Goal: Submit feedback/report problem: Submit feedback/report problem

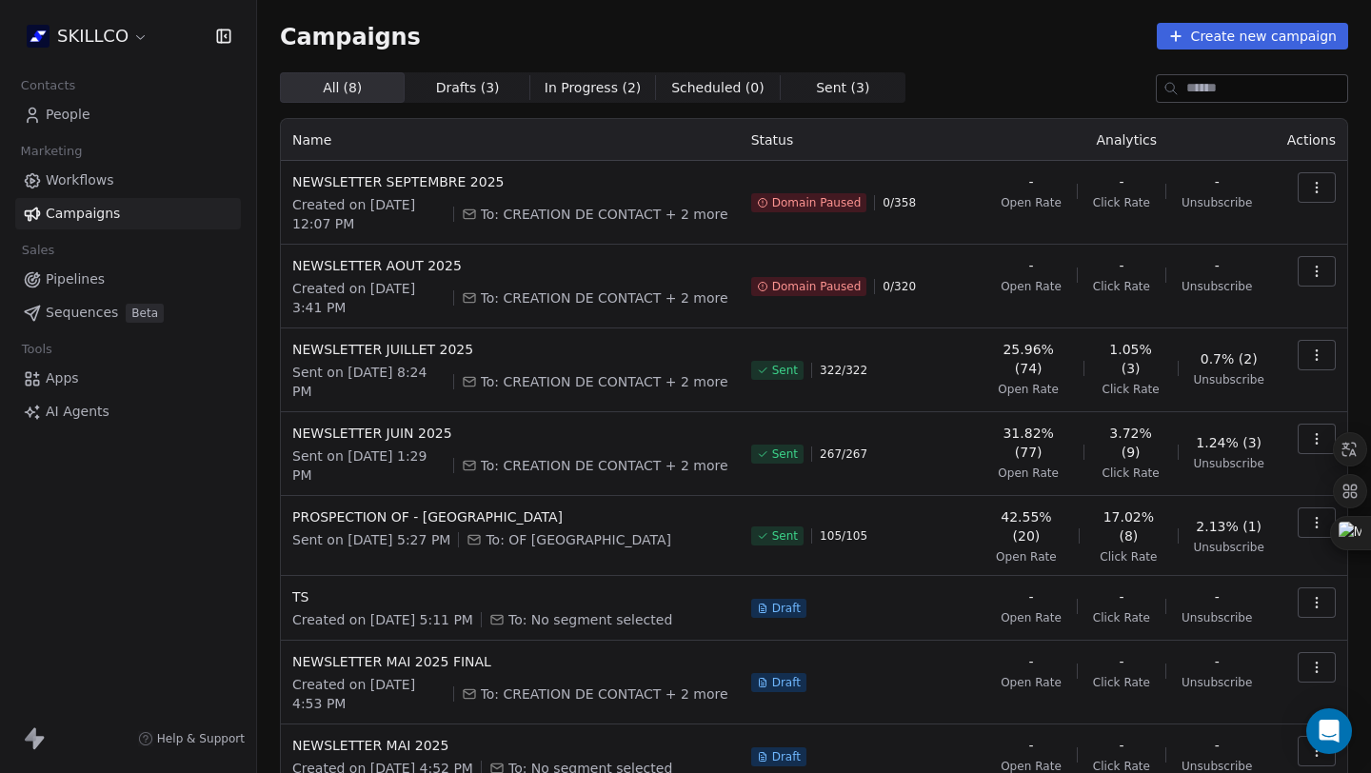
click at [882, 193] on div "Domain Paused 0 / 358" at bounding box center [858, 202] width 215 height 61
click at [805, 204] on span "Domain Paused" at bounding box center [816, 202] width 89 height 15
click at [1309, 186] on icon "button" at bounding box center [1316, 187] width 15 height 15
click at [713, 95] on html "SKILLCO Contacts People Marketing Workflows Campaigns Sales Pipelines Sequences…" at bounding box center [685, 386] width 1371 height 773
click at [736, 89] on span "Scheduled ( 0 )" at bounding box center [717, 88] width 93 height 20
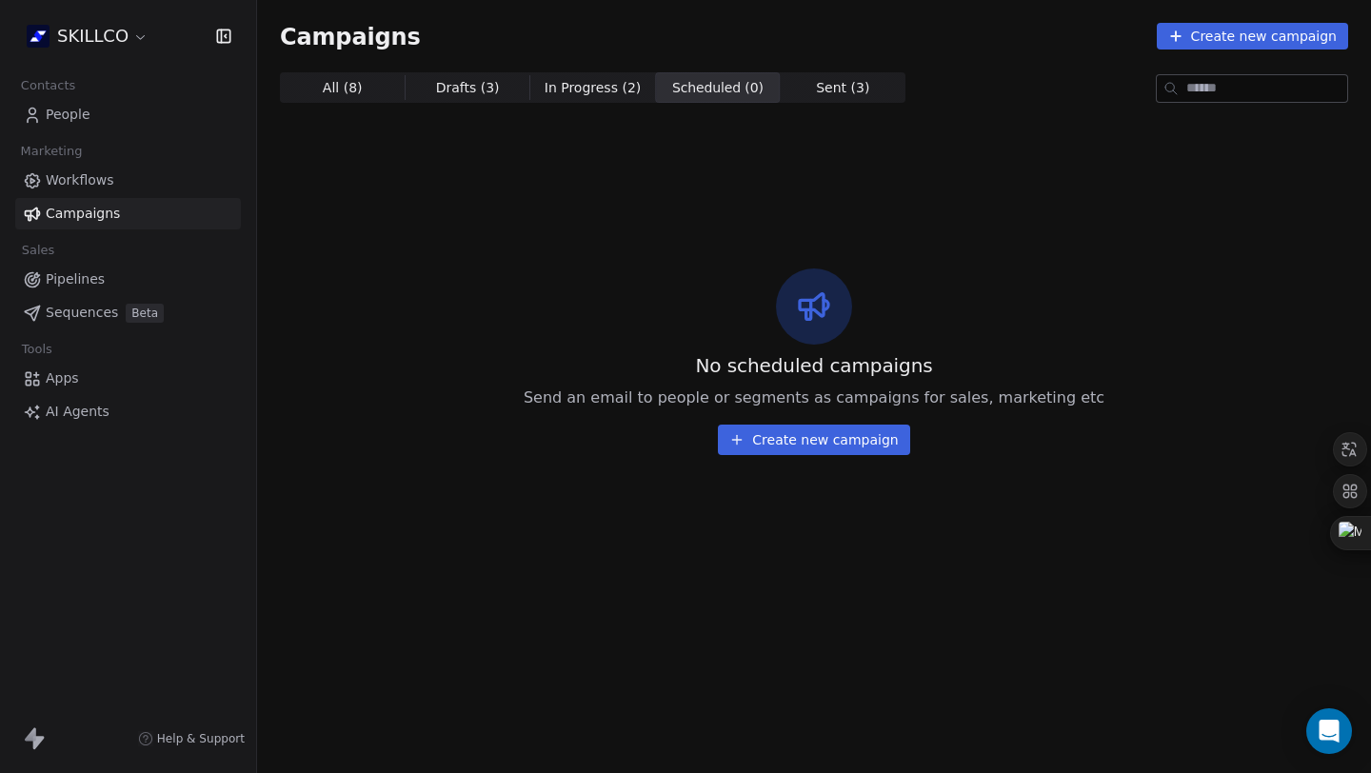
click at [816, 93] on span "Sent ( 3 )" at bounding box center [842, 88] width 53 height 20
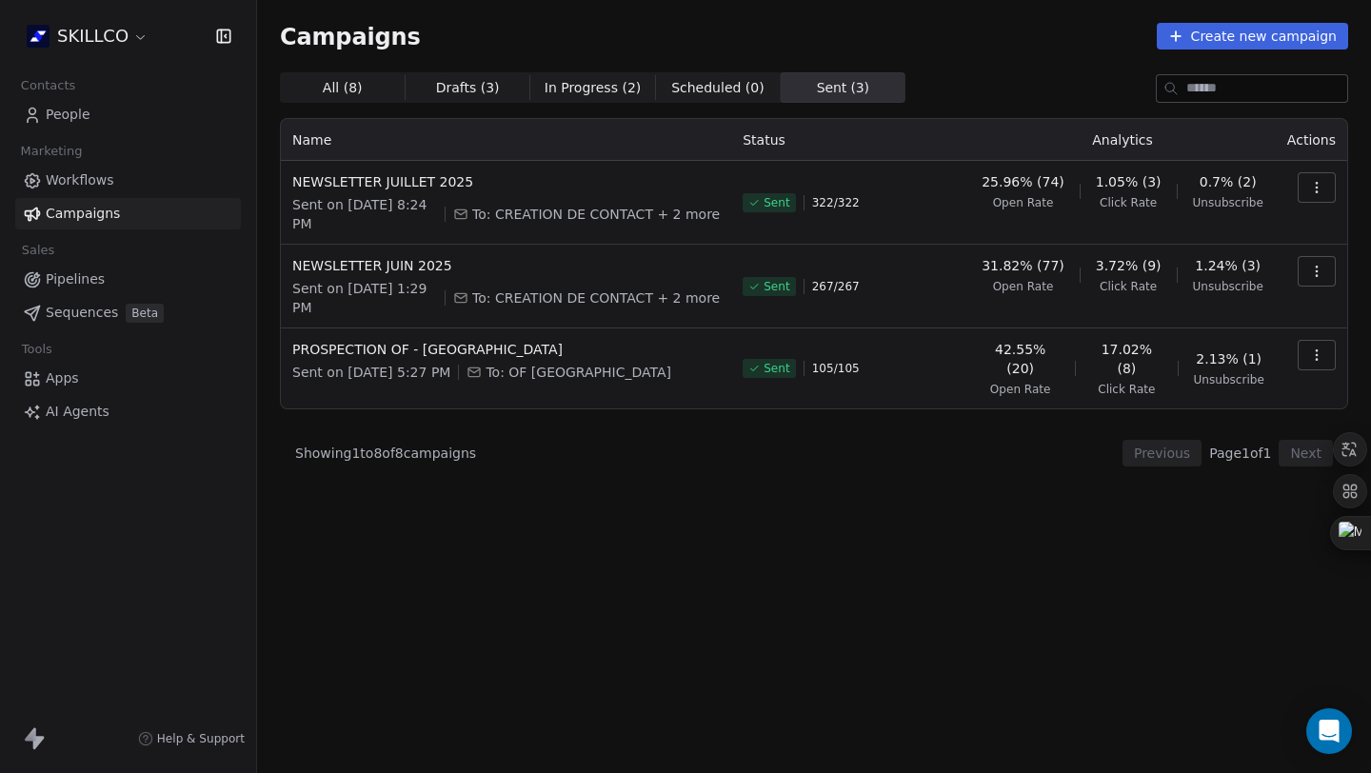
click at [695, 83] on span "Scheduled ( 0 )" at bounding box center [717, 88] width 93 height 20
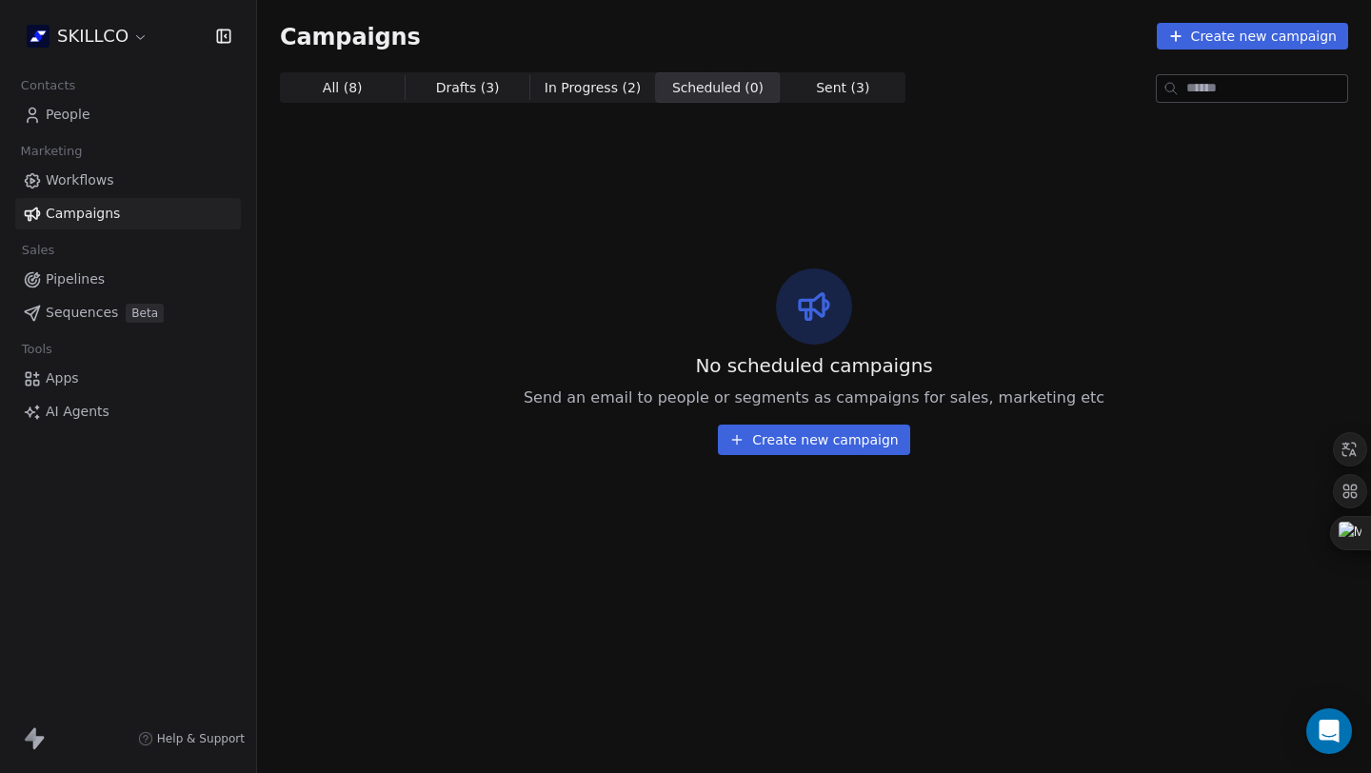
click at [610, 87] on span "In Progress ( 2 )" at bounding box center [593, 88] width 97 height 20
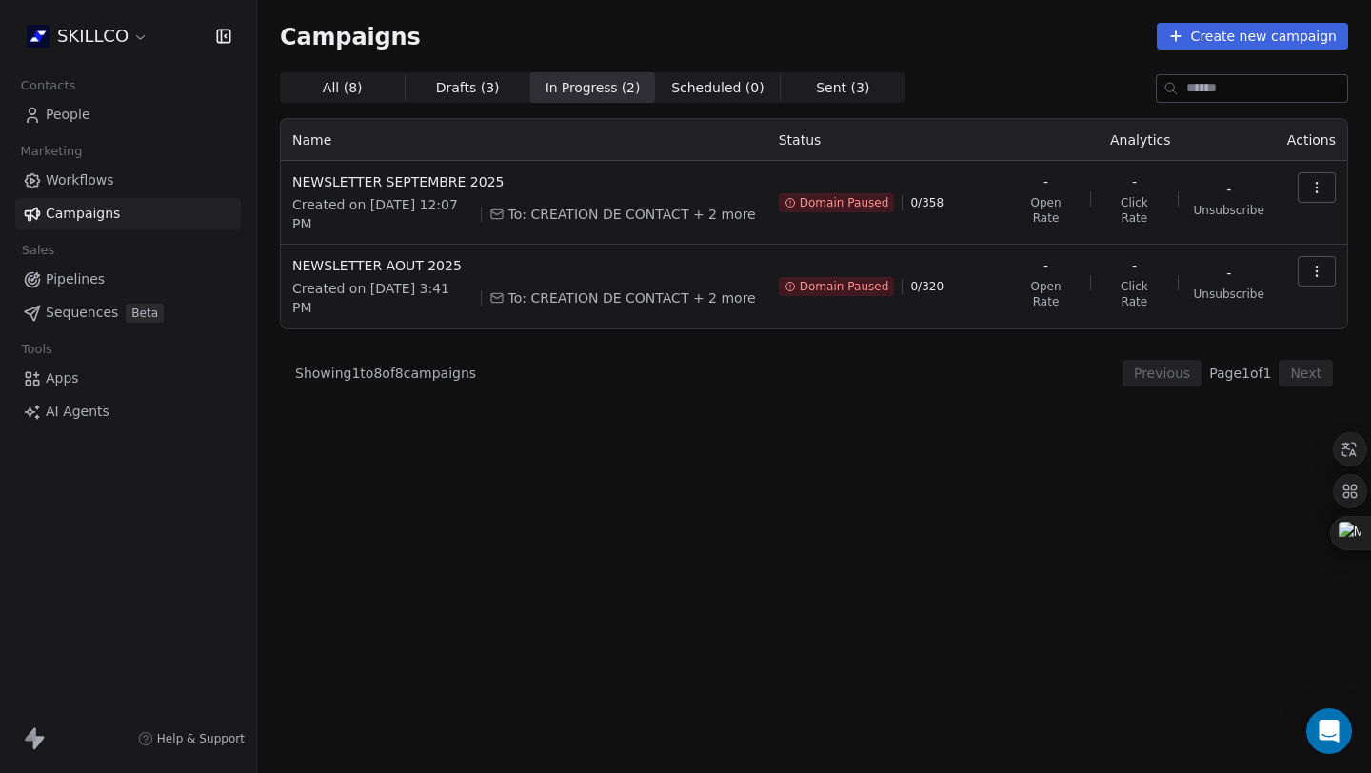
click at [477, 83] on span "Drafts ( 3 )" at bounding box center [468, 88] width 64 height 20
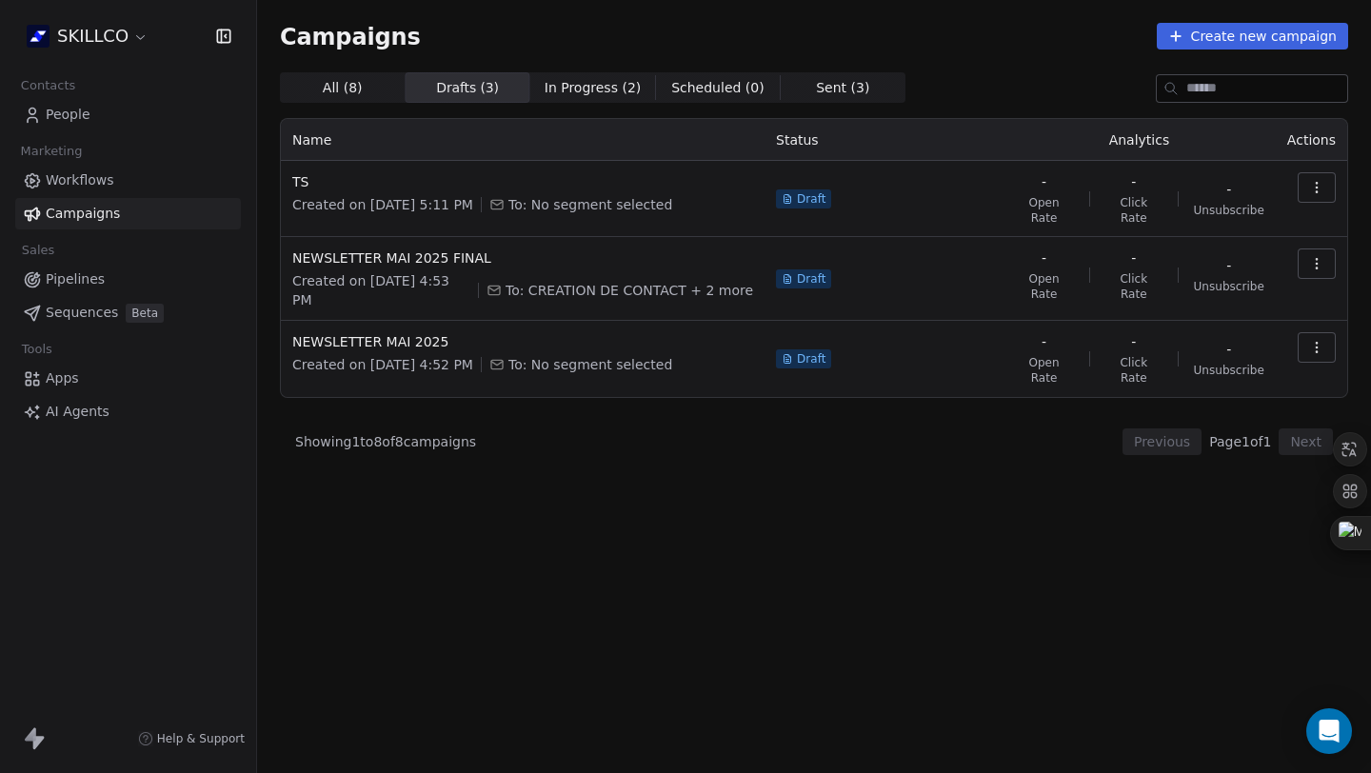
click at [363, 88] on span "All ( 8 ) All ( 8 )" at bounding box center [342, 87] width 125 height 30
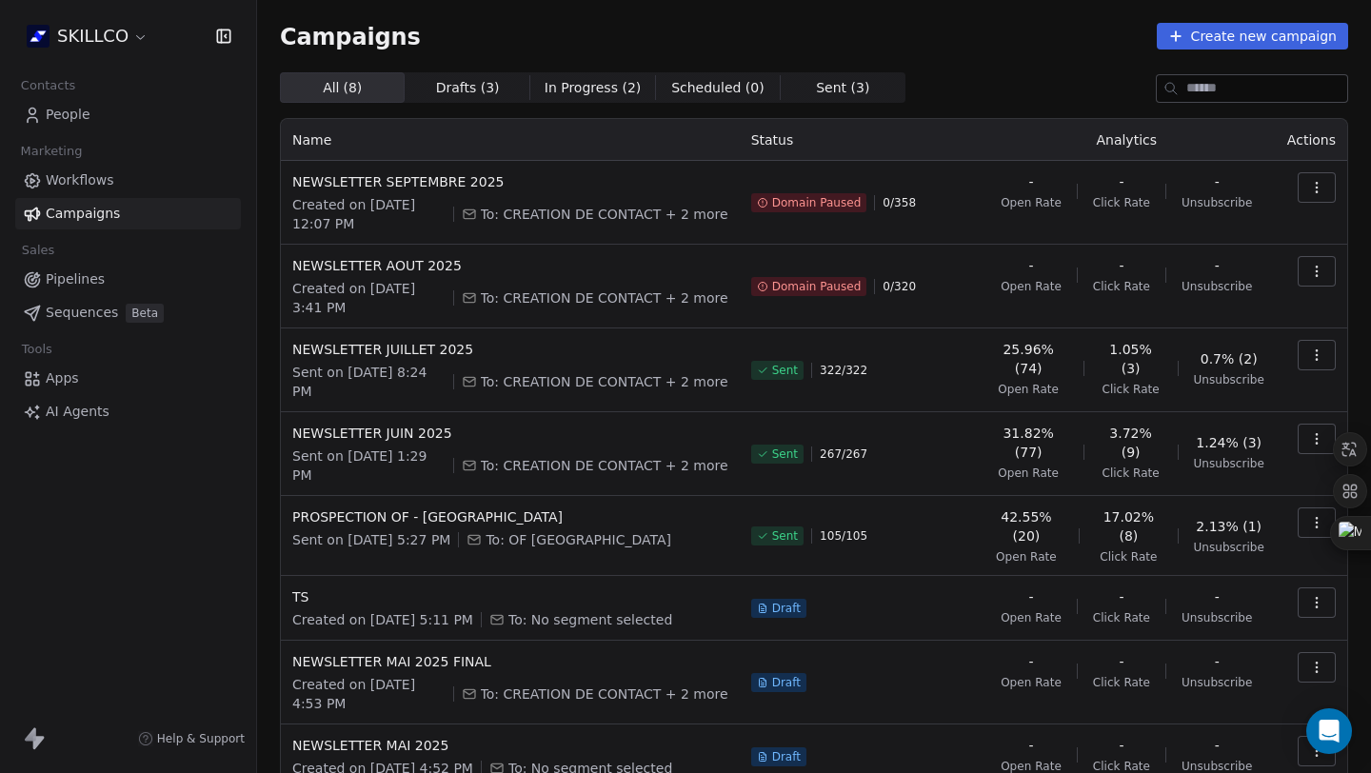
click at [73, 109] on span "People" at bounding box center [68, 115] width 45 height 20
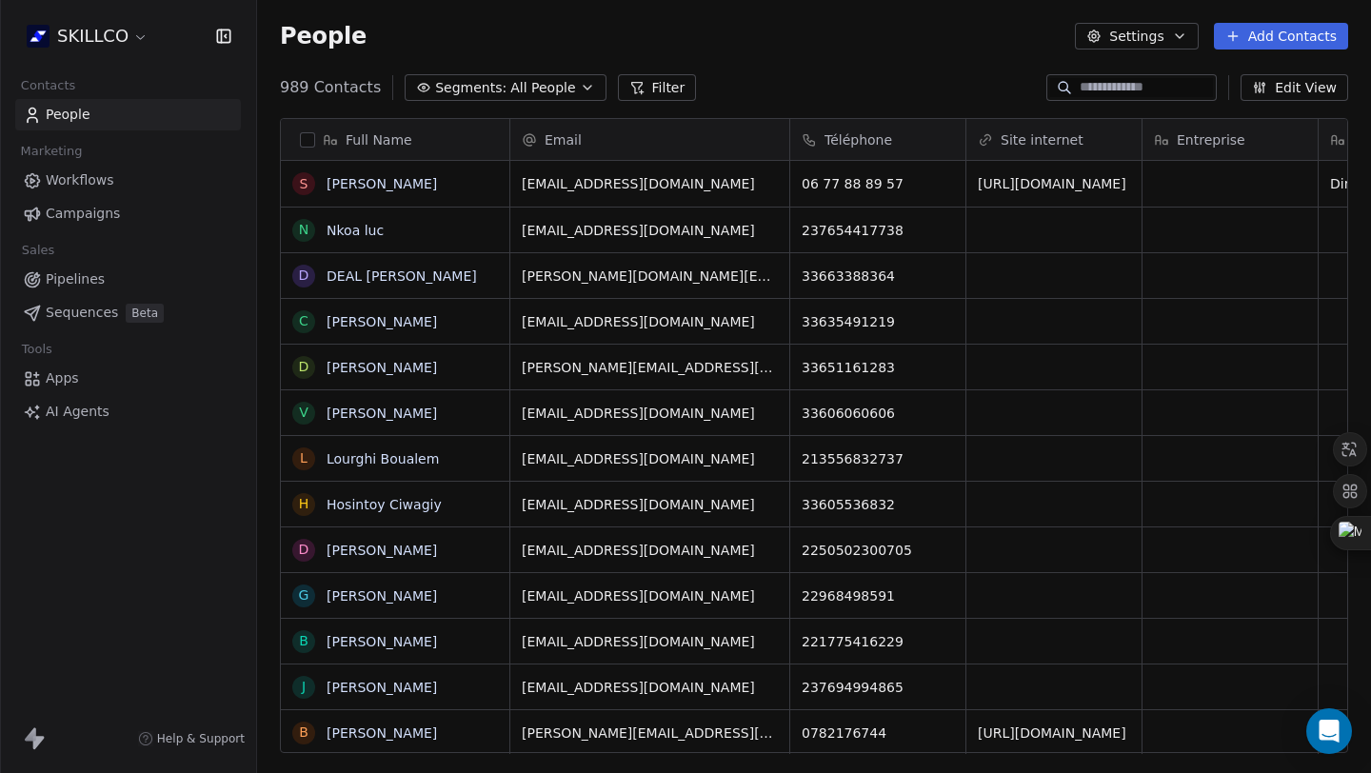
scroll to position [665, 1100]
click at [1109, 28] on button "Settings" at bounding box center [1136, 36] width 123 height 27
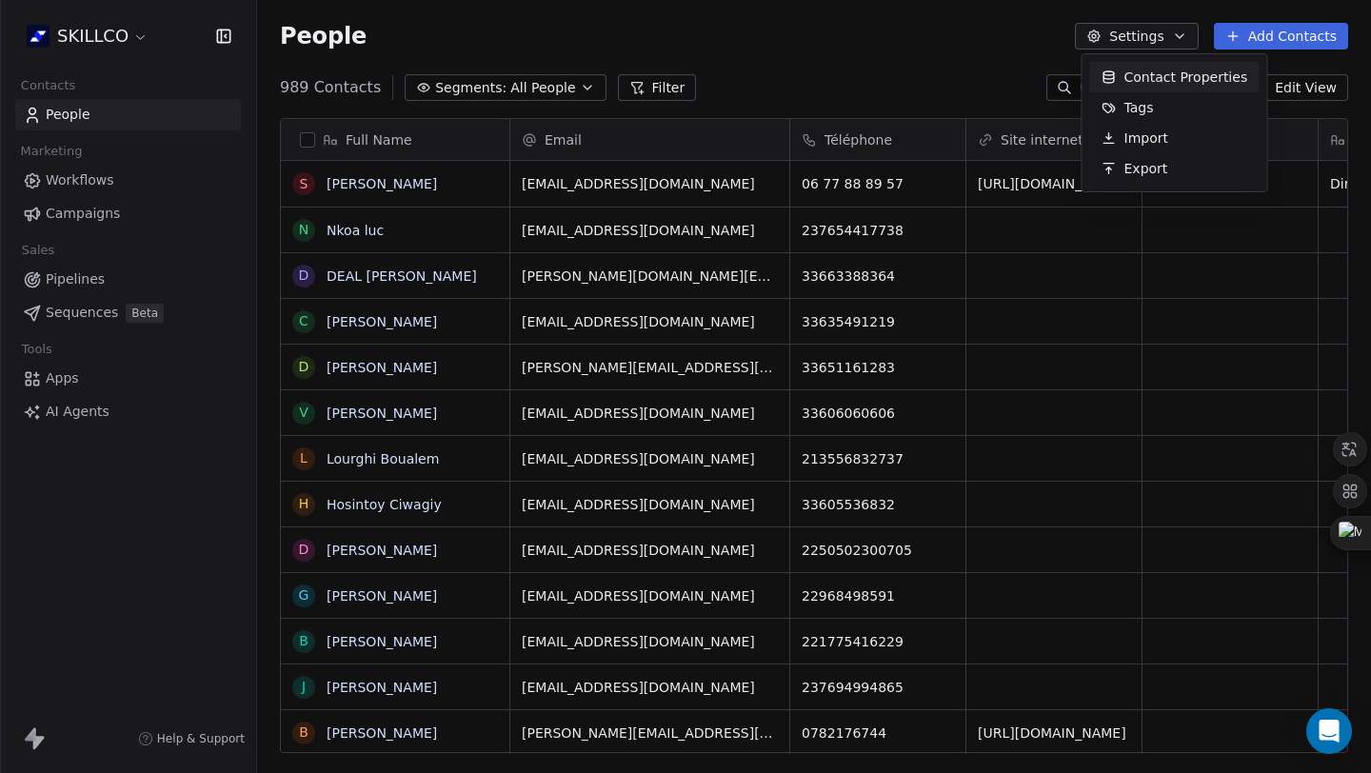
click at [1005, 41] on html "SKILLCO Contacts People Marketing Workflows Campaigns Sales Pipelines Sequences…" at bounding box center [685, 386] width 1371 height 773
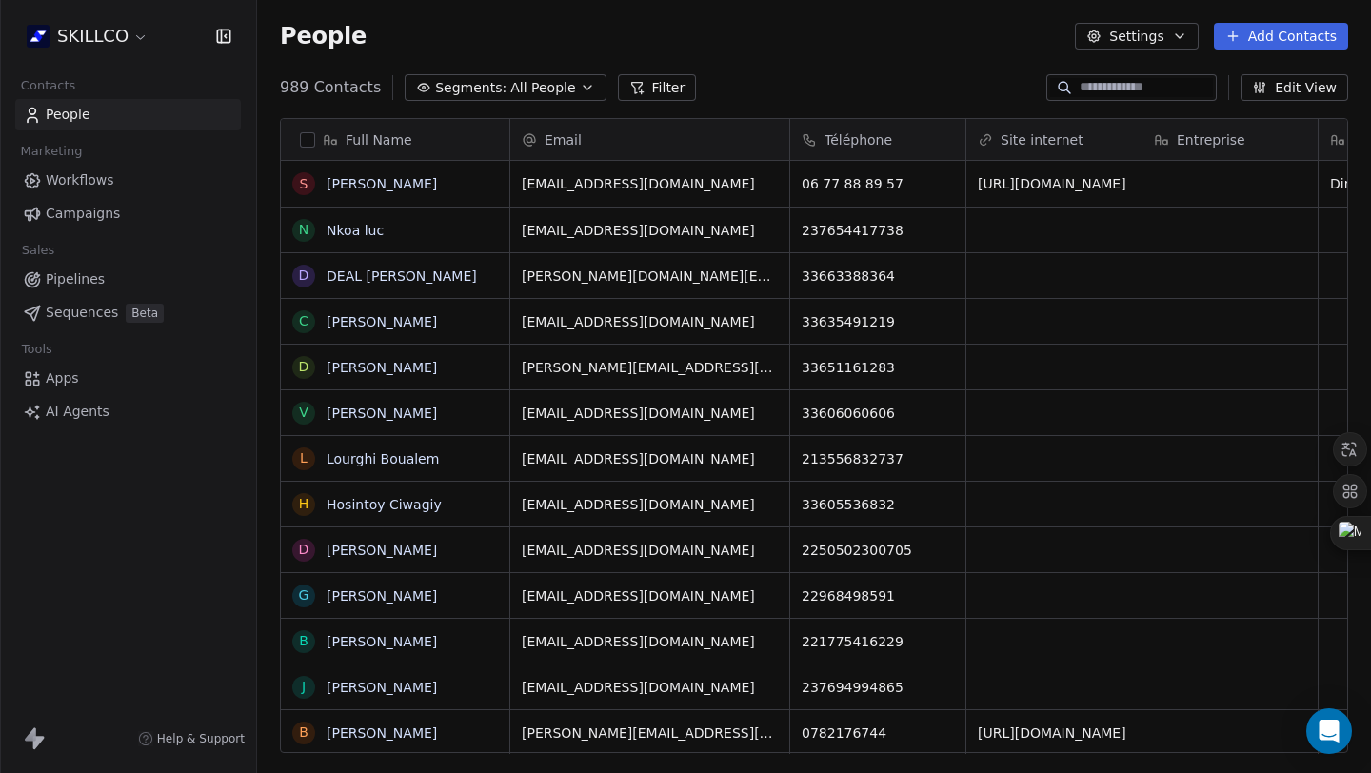
click at [89, 188] on span "Workflows" at bounding box center [80, 180] width 69 height 20
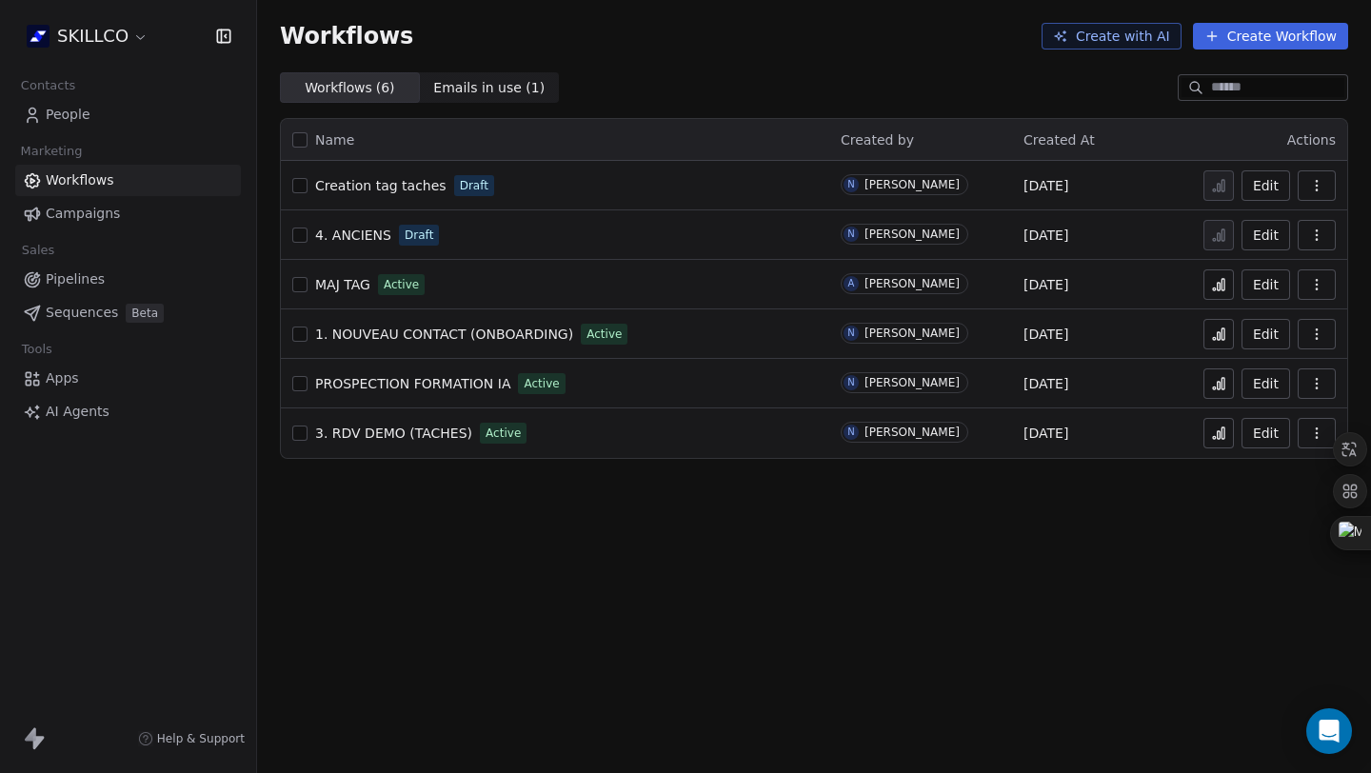
click at [77, 112] on span "People" at bounding box center [68, 115] width 45 height 20
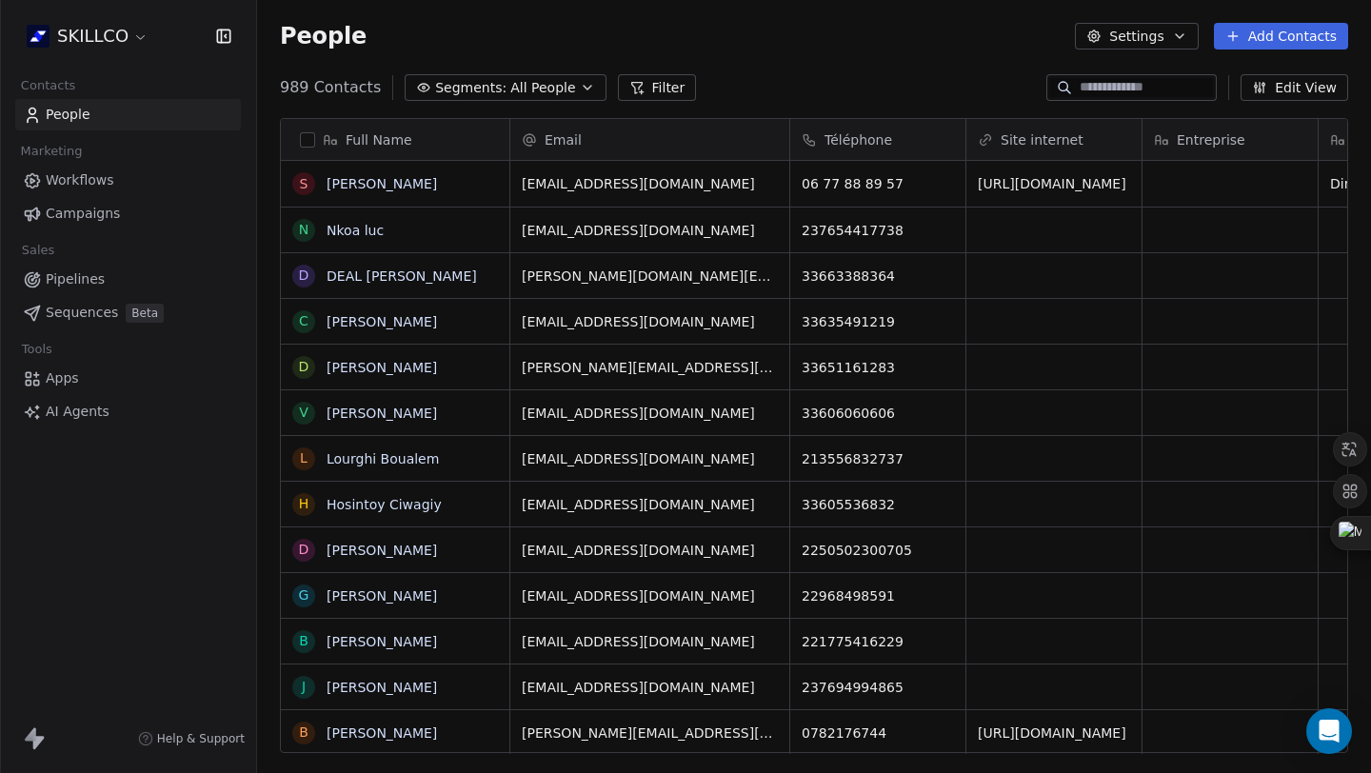
scroll to position [665, 1100]
click at [71, 30] on html "SKILLCO Contacts People Marketing Workflows Campaigns Sales Pipelines Sequences…" at bounding box center [685, 386] width 1371 height 773
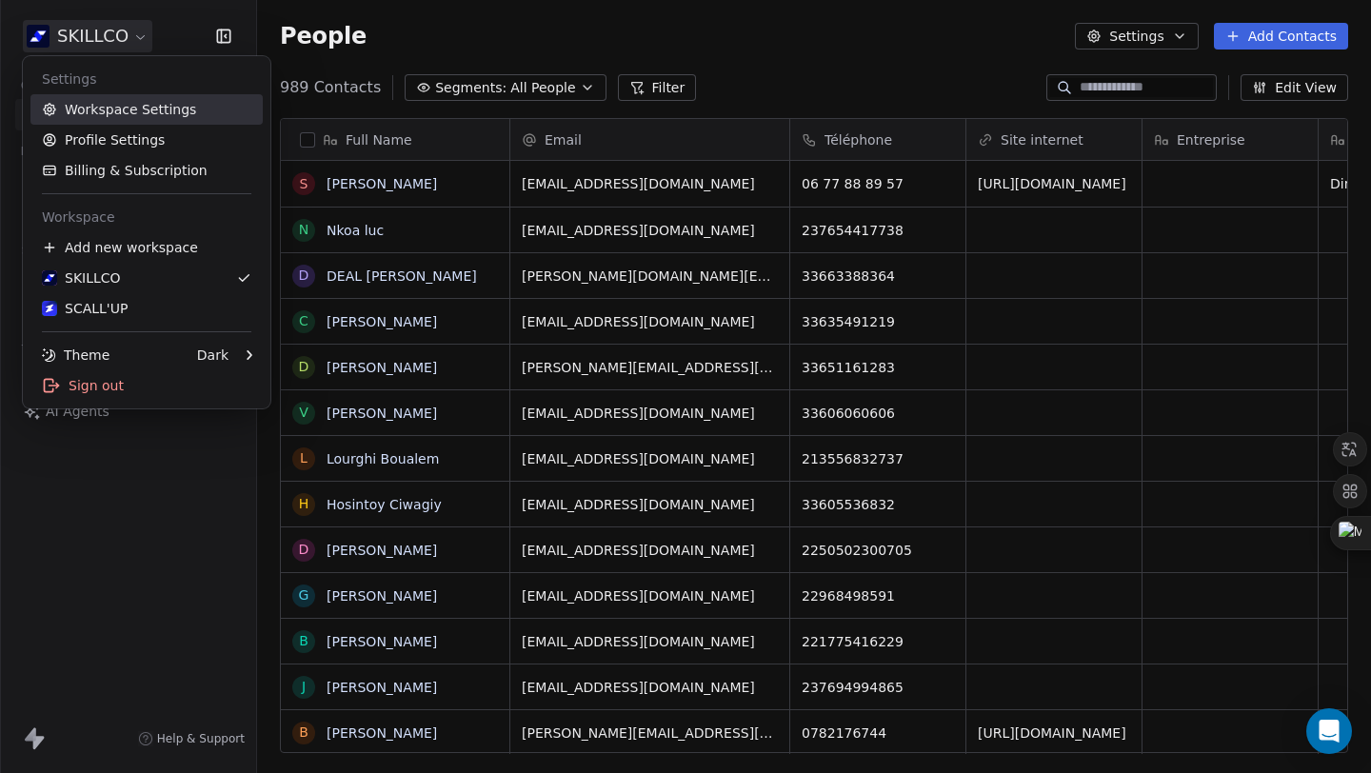
click at [139, 119] on link "Workspace Settings" at bounding box center [146, 109] width 232 height 30
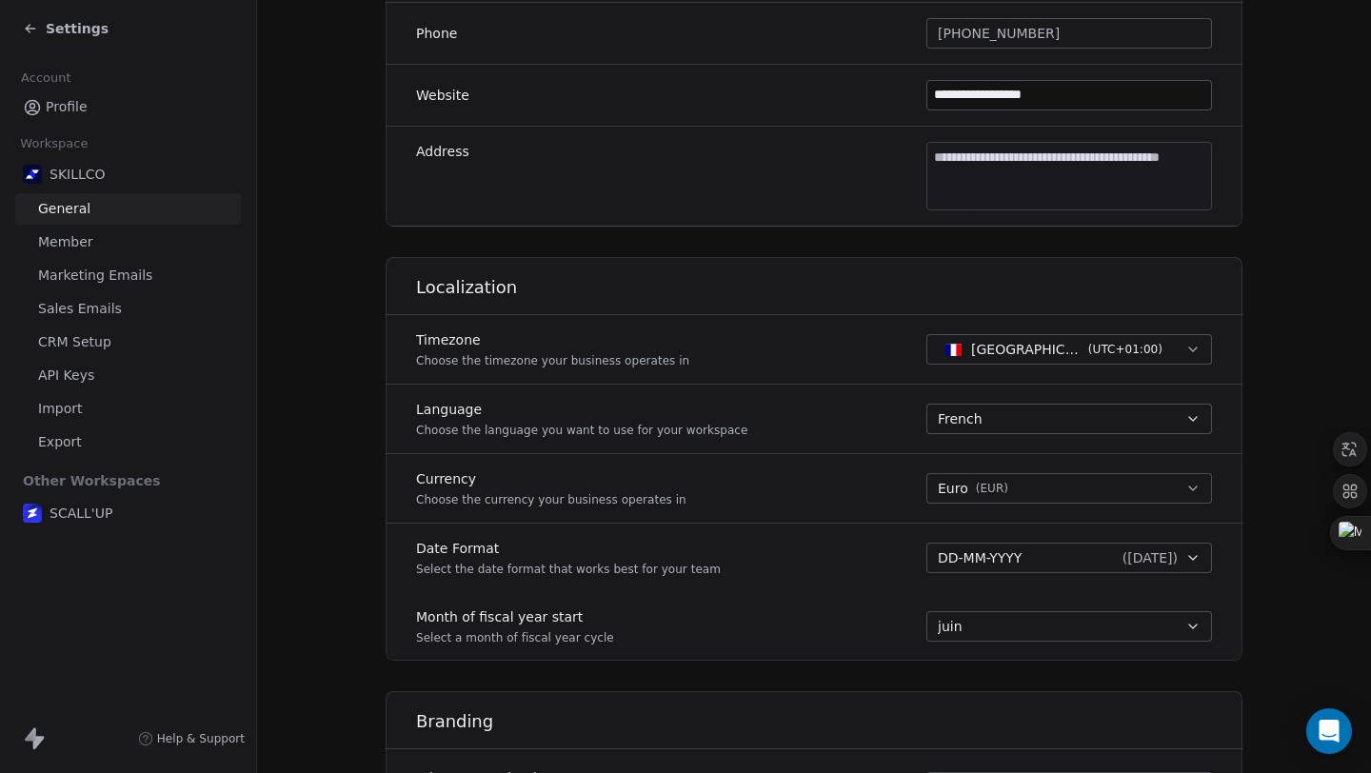
scroll to position [390, 0]
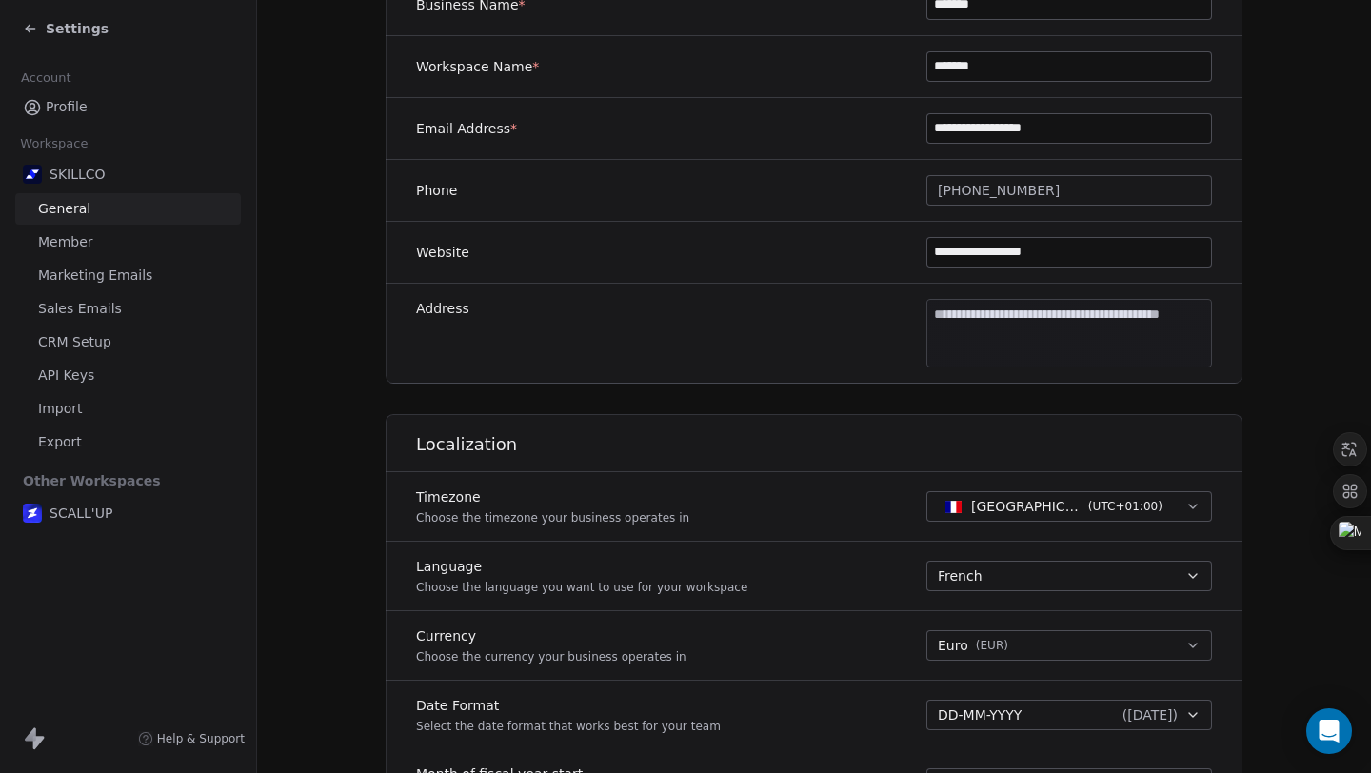
click at [971, 188] on span "[PHONE_NUMBER]" at bounding box center [999, 191] width 122 height 20
click at [833, 205] on html "**********" at bounding box center [685, 386] width 1371 height 773
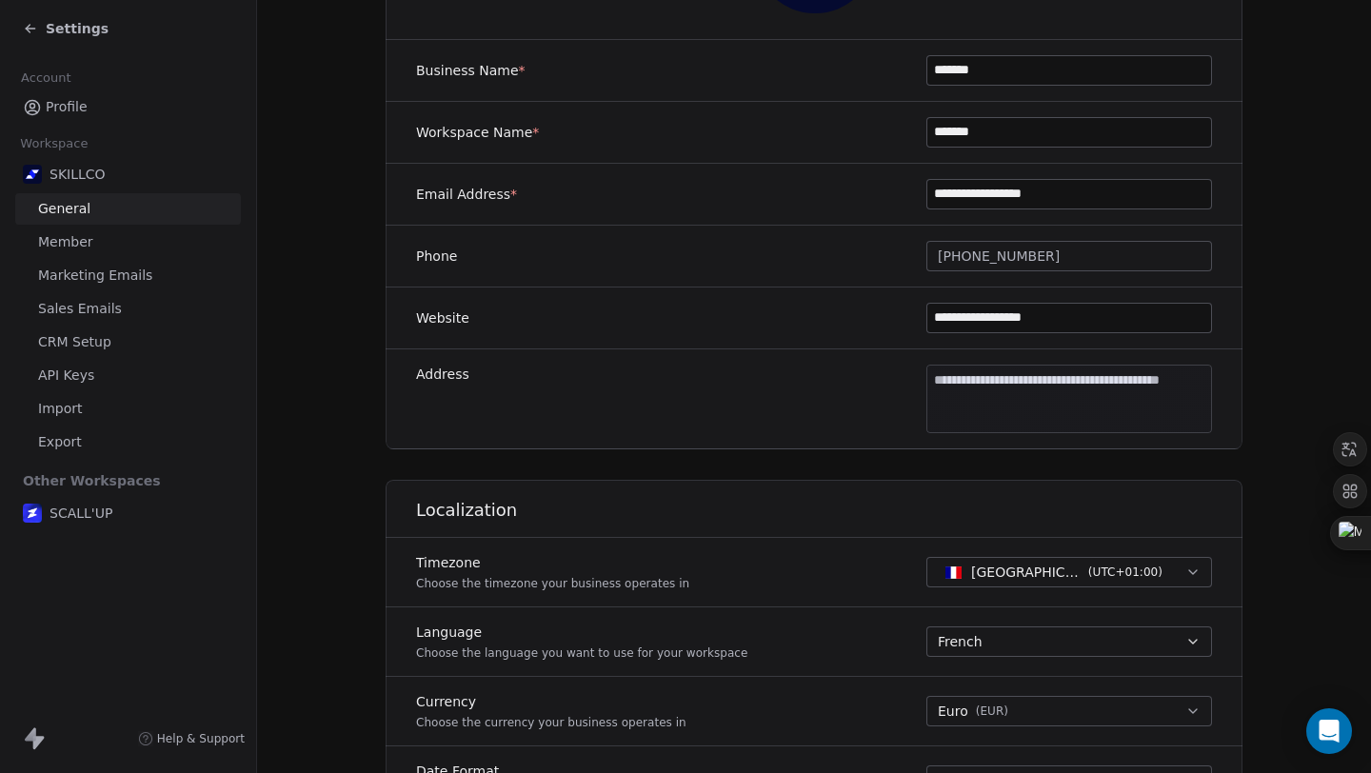
scroll to position [323, 0]
click at [140, 309] on link "Sales Emails" at bounding box center [128, 308] width 226 height 31
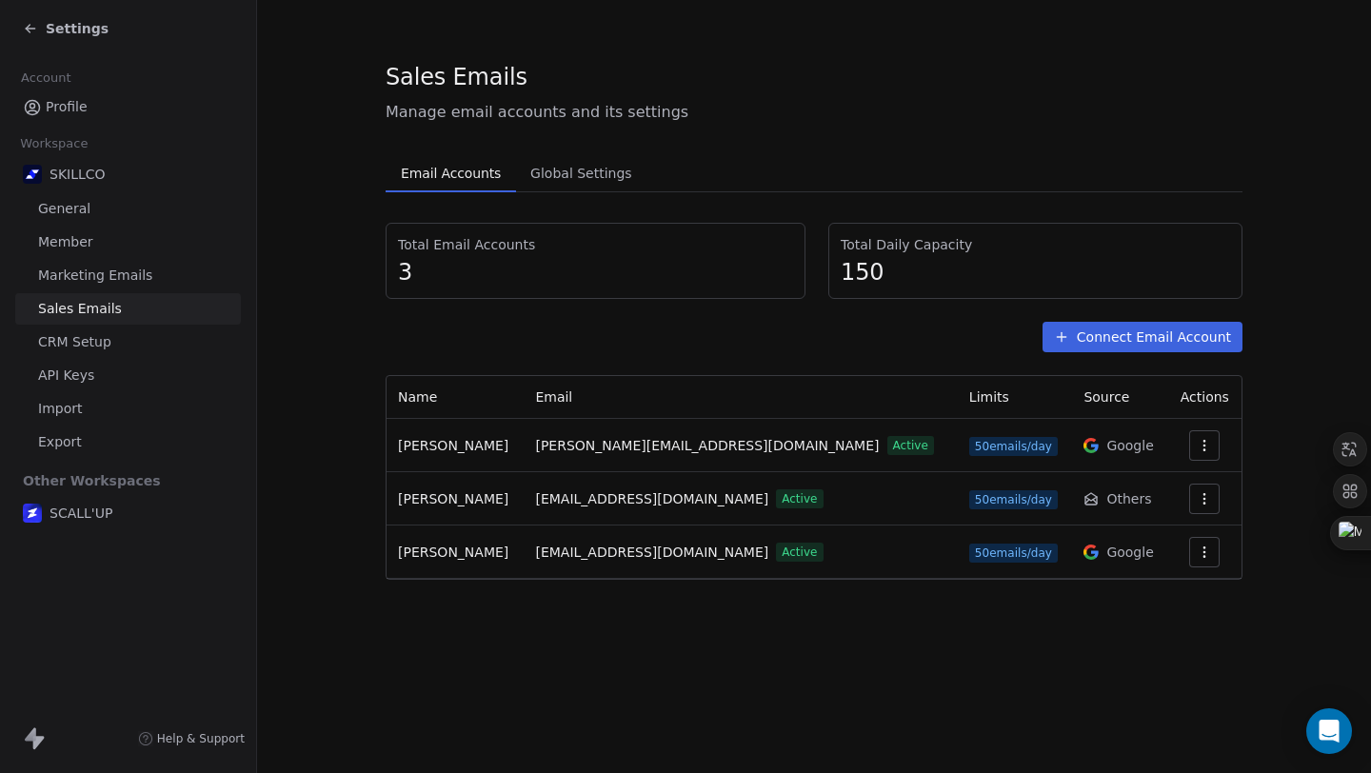
click at [520, 272] on span "3" at bounding box center [595, 272] width 395 height 29
click at [585, 181] on span "Global Settings" at bounding box center [581, 173] width 117 height 27
click at [478, 179] on span "Email Accounts" at bounding box center [450, 173] width 115 height 27
click at [97, 337] on span "CRM Setup" at bounding box center [74, 342] width 73 height 20
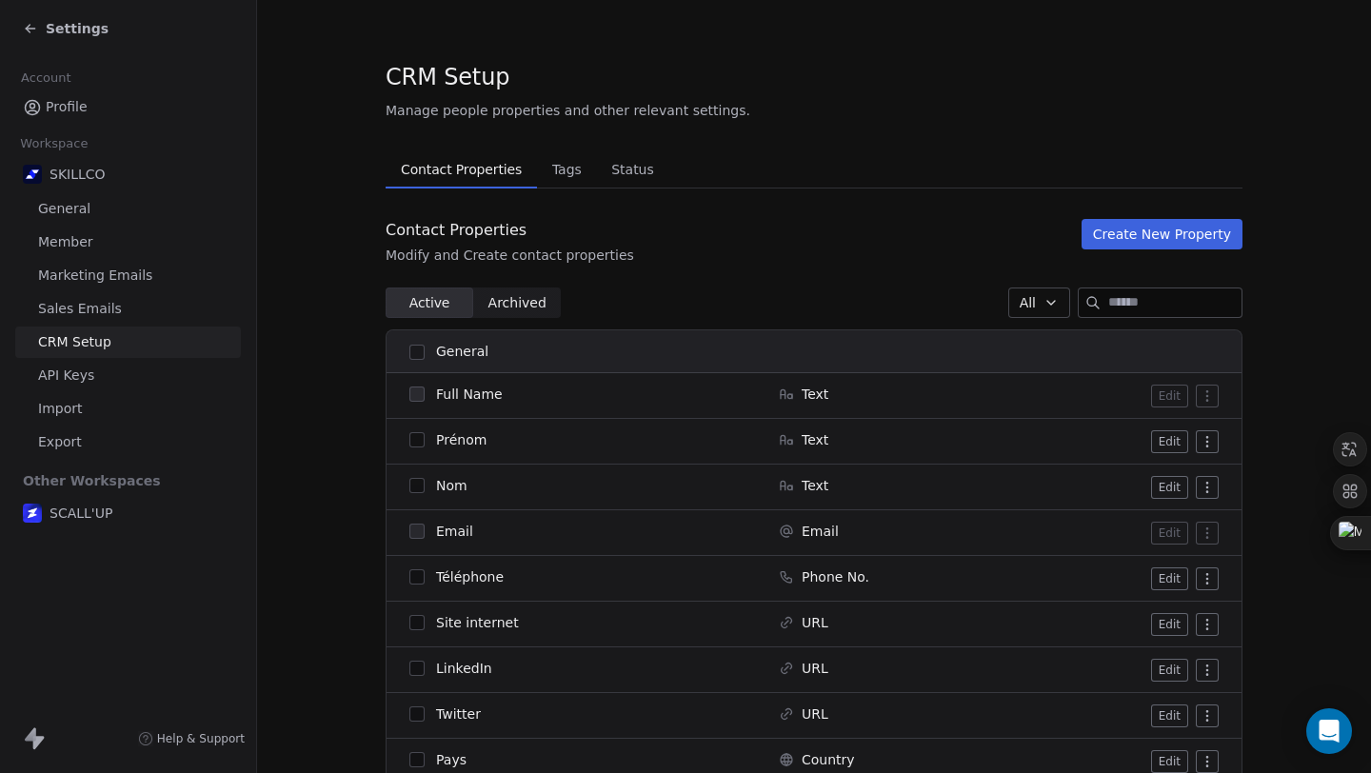
click at [88, 278] on span "Marketing Emails" at bounding box center [95, 276] width 114 height 20
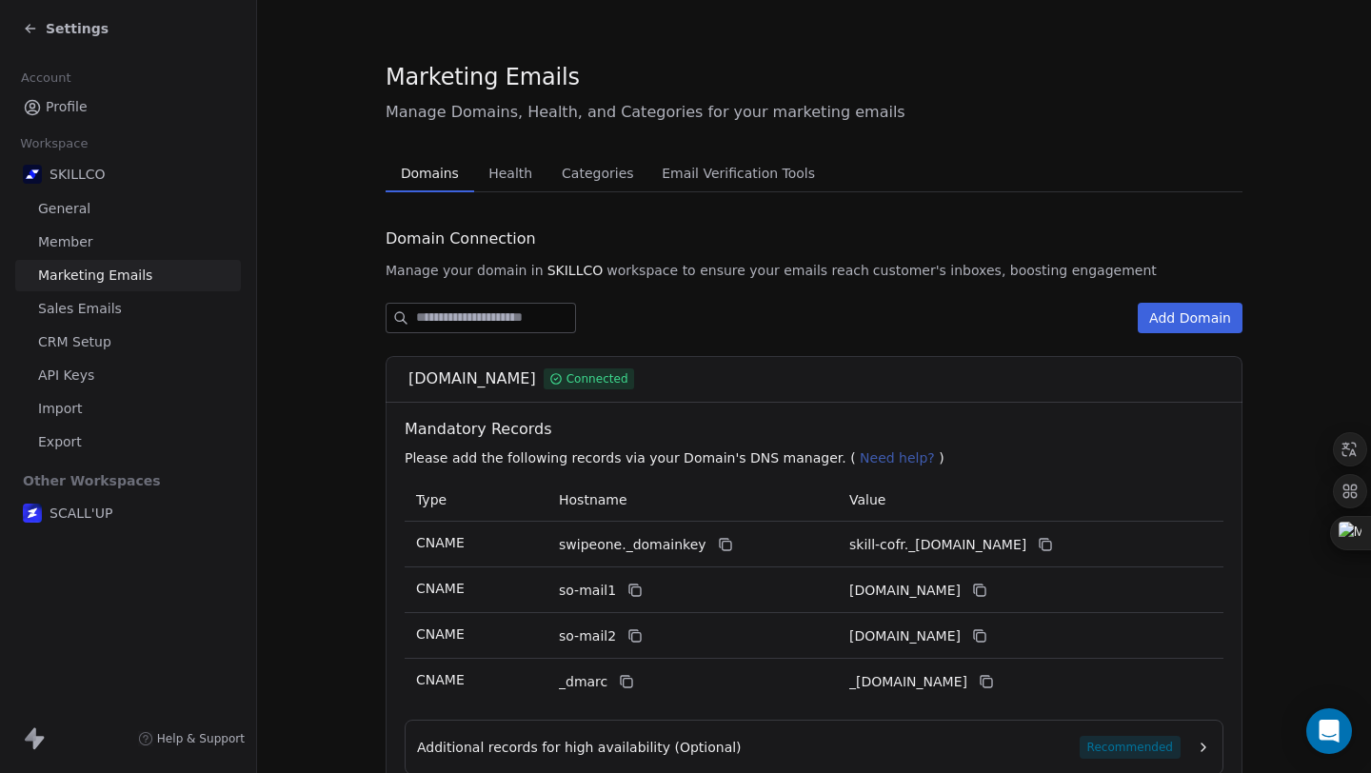
click at [88, 278] on span "Marketing Emails" at bounding box center [95, 276] width 114 height 20
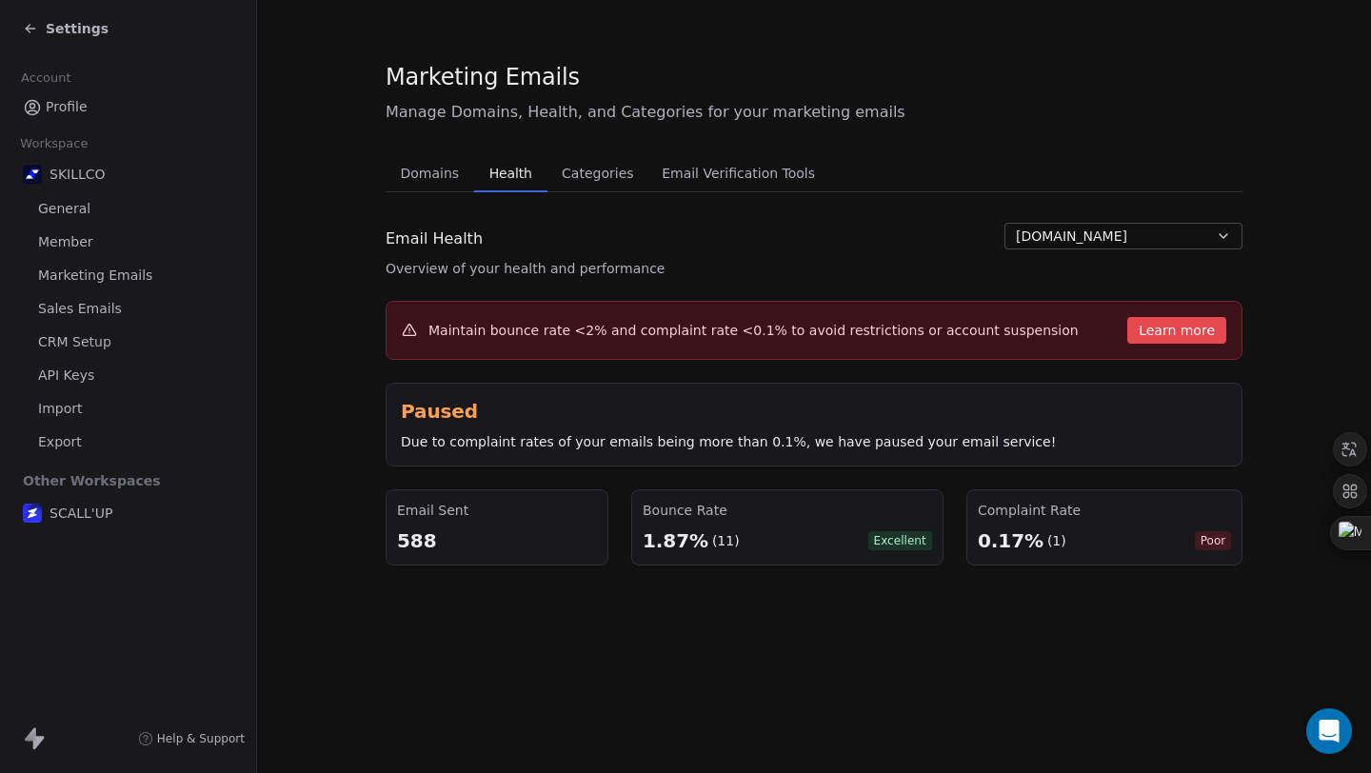
click at [501, 171] on span "Health" at bounding box center [511, 173] width 58 height 27
click at [1168, 321] on button "Learn more" at bounding box center [1176, 330] width 99 height 27
click at [1133, 228] on button "[DOMAIN_NAME]" at bounding box center [1123, 236] width 238 height 27
click at [1133, 228] on html "Settings Account Profile Workspace SKILLCO General Member Marketing Emails Sale…" at bounding box center [685, 386] width 1371 height 773
click at [727, 510] on div "Bounce Rate" at bounding box center [787, 510] width 289 height 19
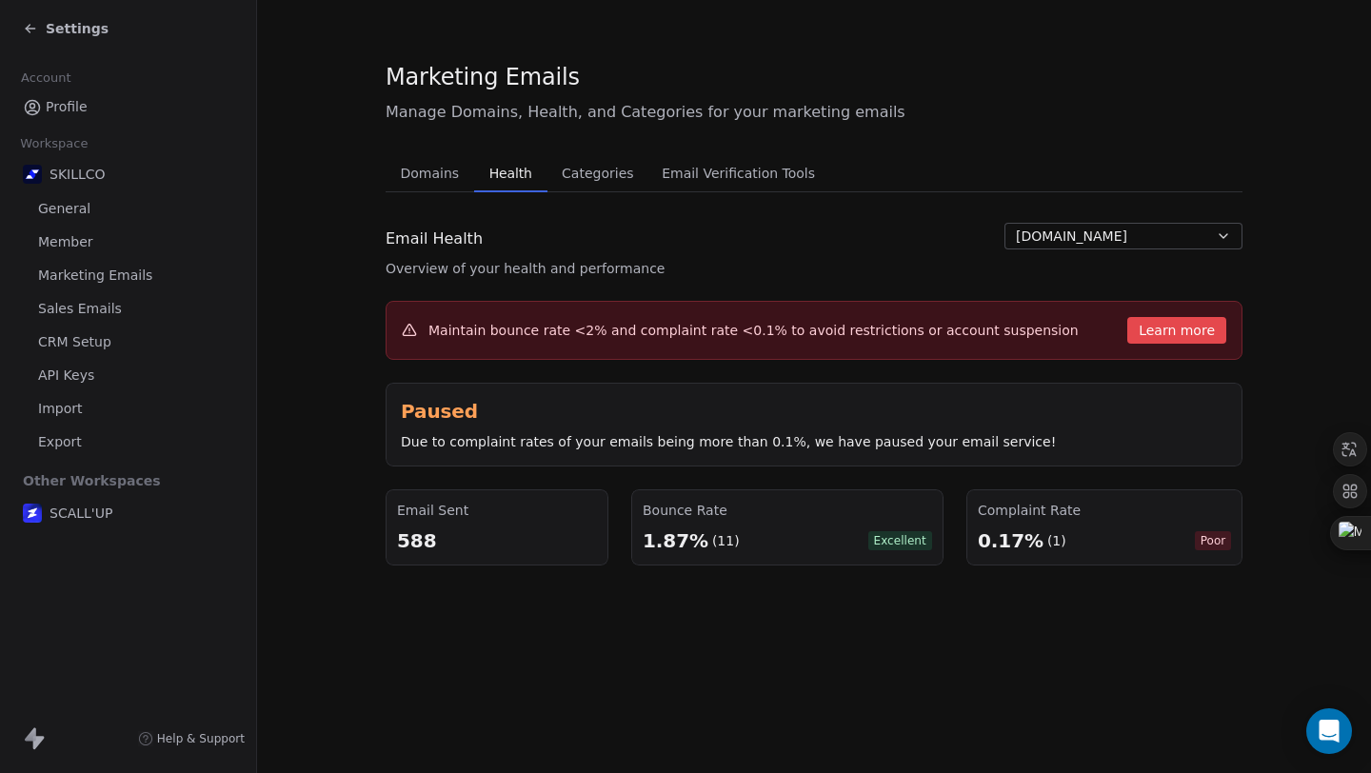
click at [441, 522] on div "Email Sent 588" at bounding box center [497, 527] width 200 height 53
drag, startPoint x: 523, startPoint y: 439, endPoint x: 784, endPoint y: 457, distance: 262.4
click at [784, 457] on div "Paused Due to complaint rates of your emails being more than 0.1%, we have paus…" at bounding box center [814, 425] width 857 height 84
click at [1102, 567] on section "Marketing Emails Manage Domains, Health, and Categories for your marketing emai…" at bounding box center [814, 313] width 1114 height 626
drag, startPoint x: 954, startPoint y: 552, endPoint x: 987, endPoint y: 552, distance: 33.3
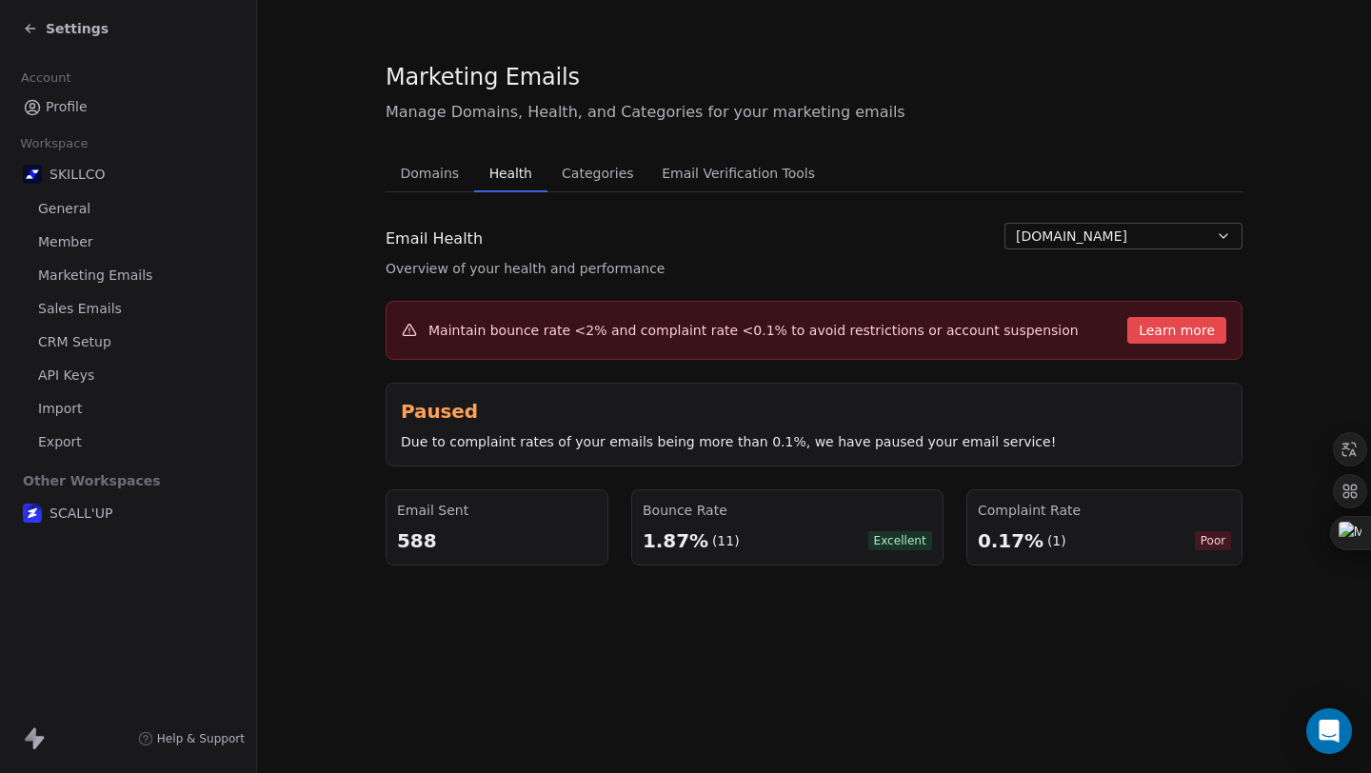
click at [957, 553] on div "Email Sent 588 Bounce Rate 1.87% (11) Excellent Complaint Rate 0.17% (1) Poor" at bounding box center [814, 527] width 857 height 76
click at [1025, 546] on div "0.17%" at bounding box center [1011, 540] width 66 height 27
click at [1207, 545] on span "Poor" at bounding box center [1212, 540] width 37 height 19
click at [417, 538] on div "588" at bounding box center [497, 540] width 200 height 27
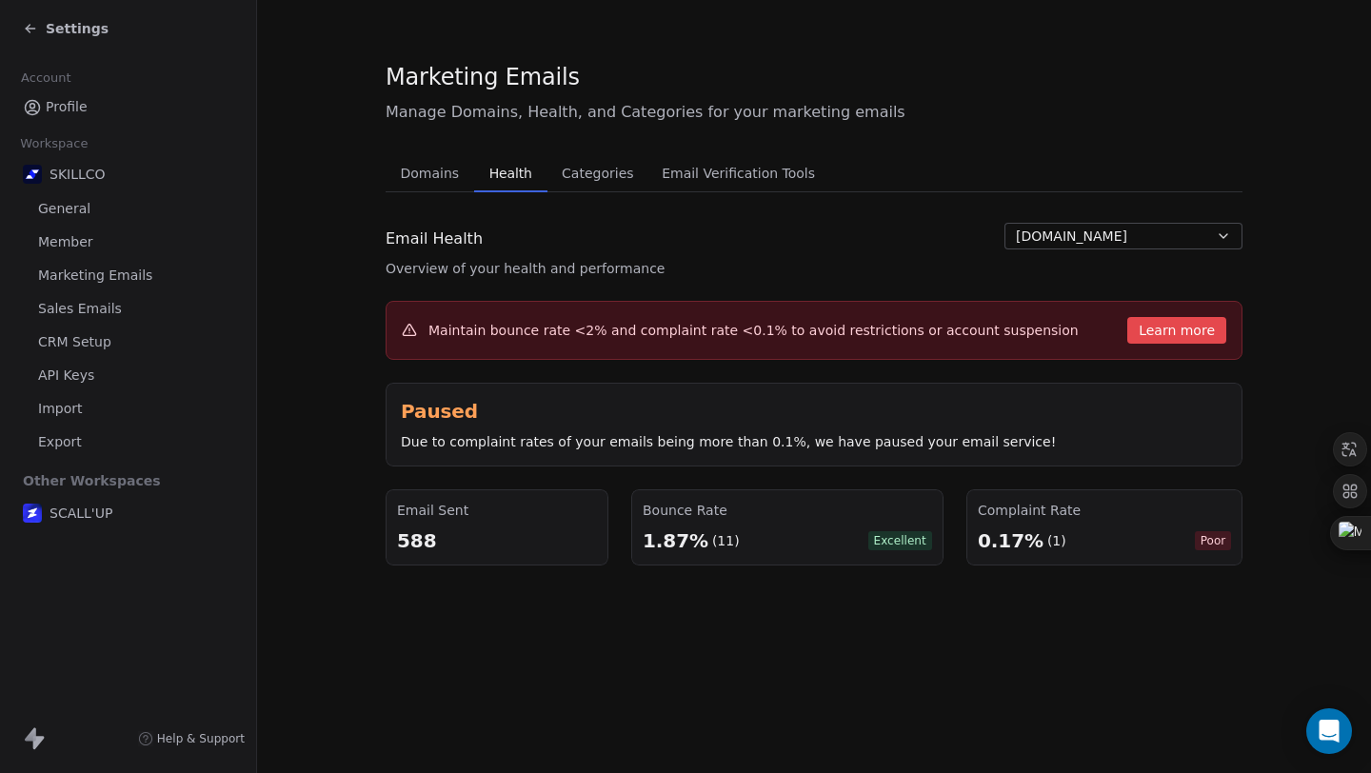
click at [1172, 323] on button "Learn more" at bounding box center [1176, 330] width 99 height 27
click at [565, 161] on span "Categories" at bounding box center [597, 173] width 87 height 27
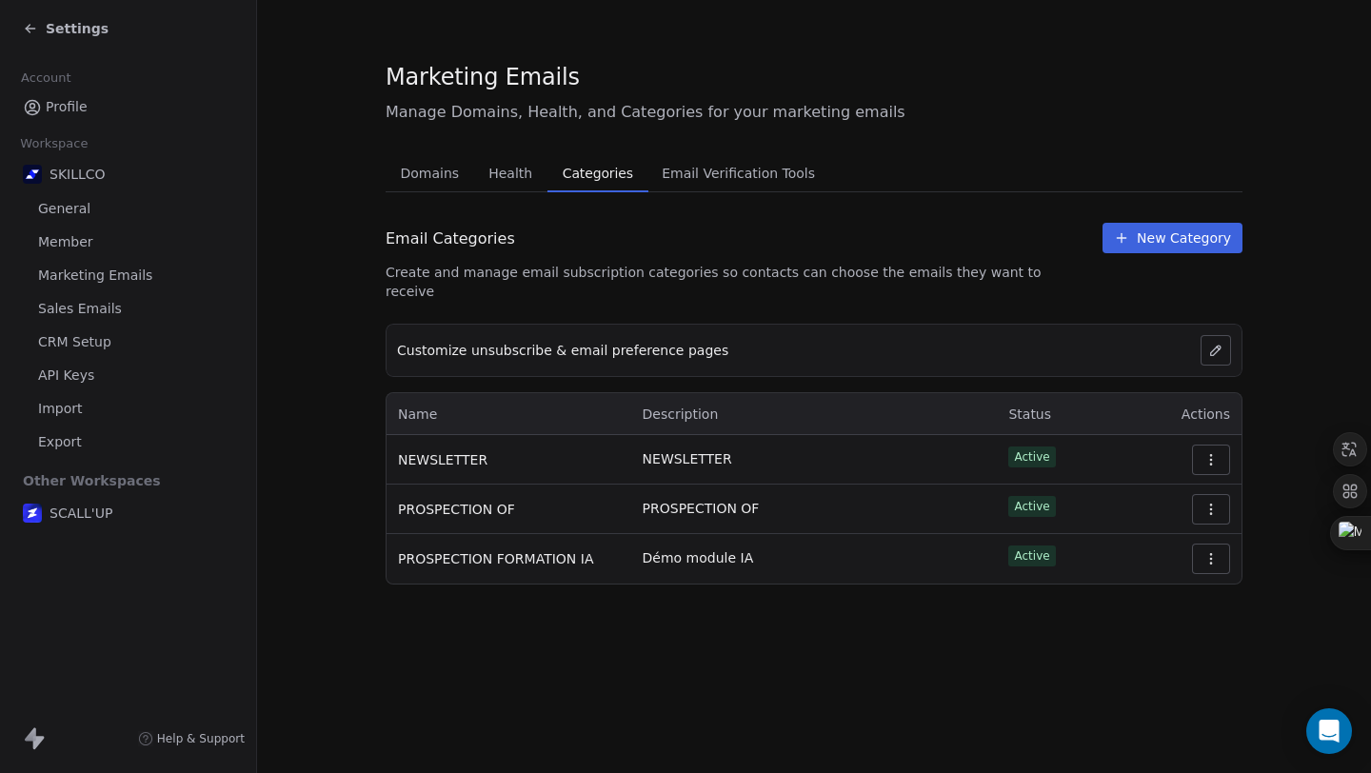
click at [667, 169] on span "Email Verification Tools" at bounding box center [738, 173] width 168 height 27
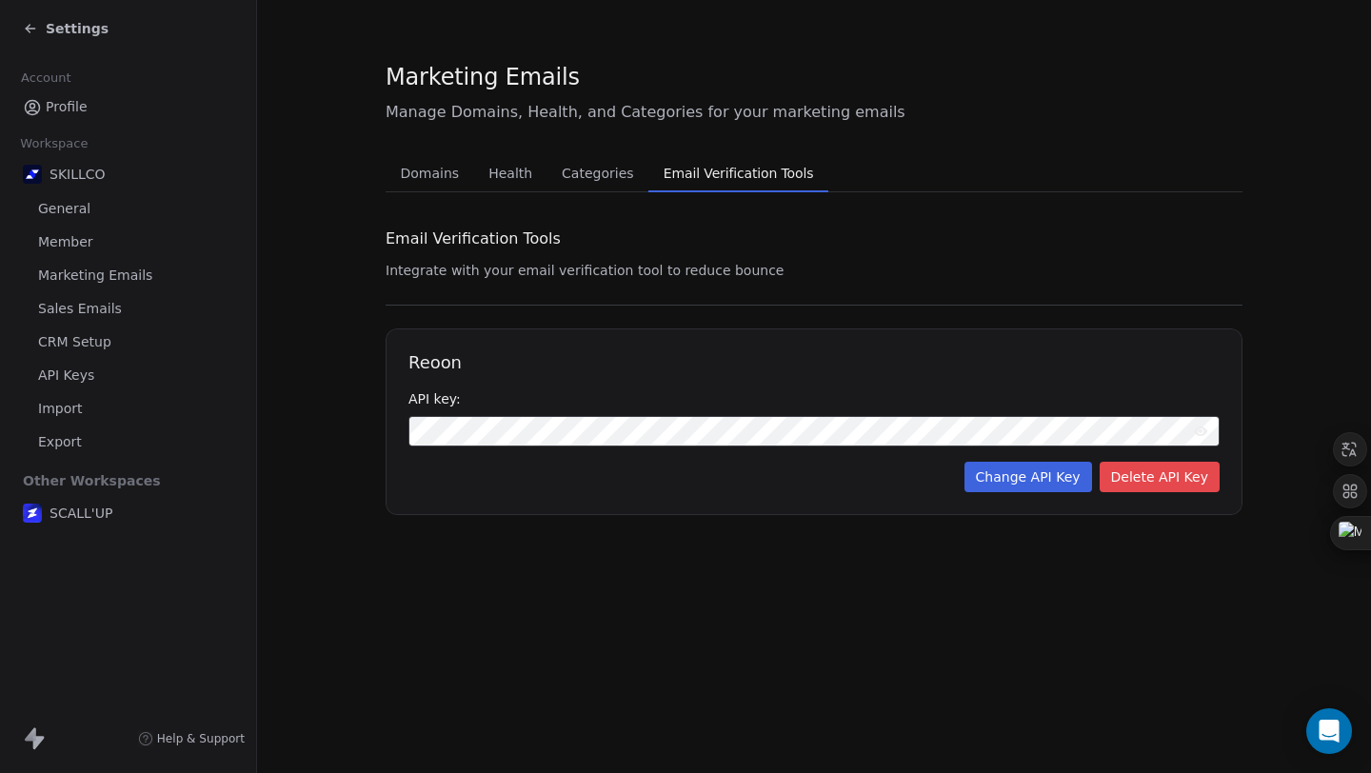
click at [435, 187] on button "Domains Domains" at bounding box center [430, 173] width 89 height 38
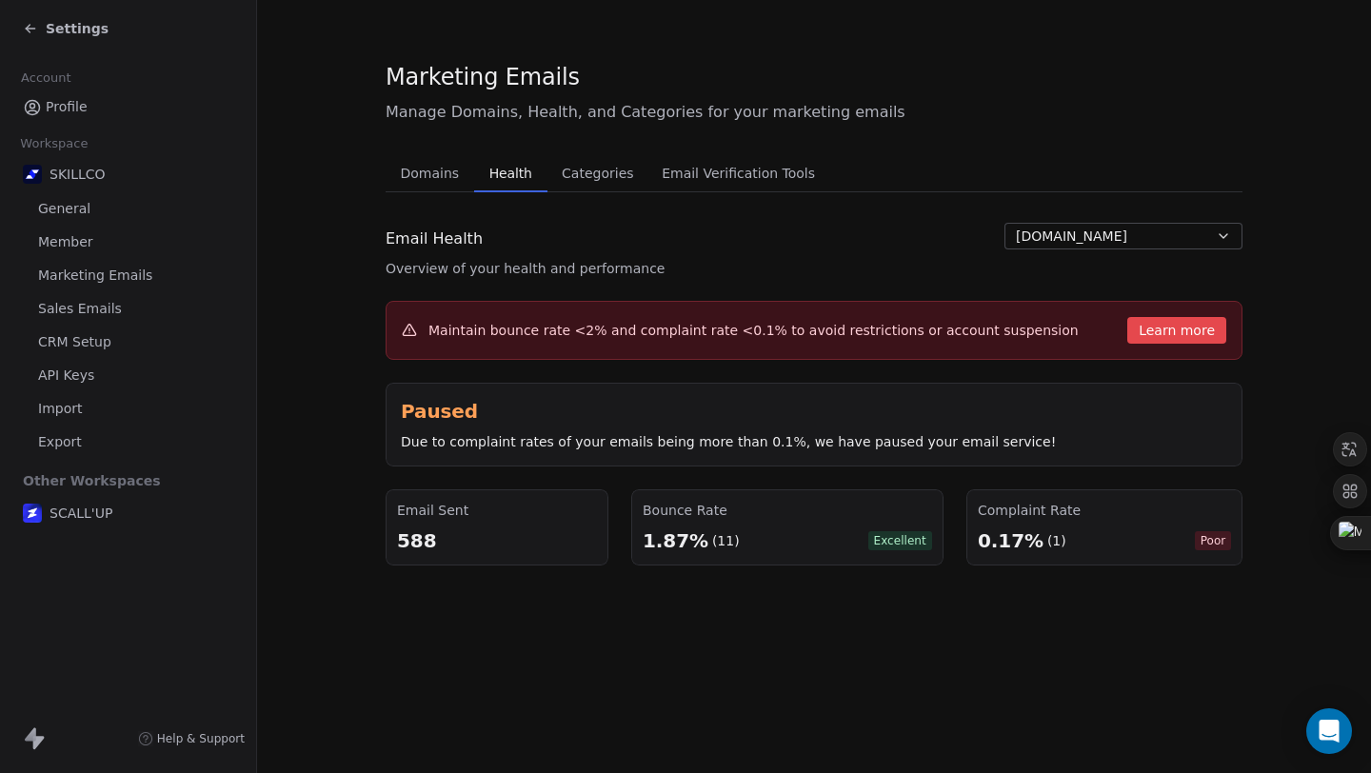
click at [511, 167] on span "Health" at bounding box center [511, 173] width 58 height 27
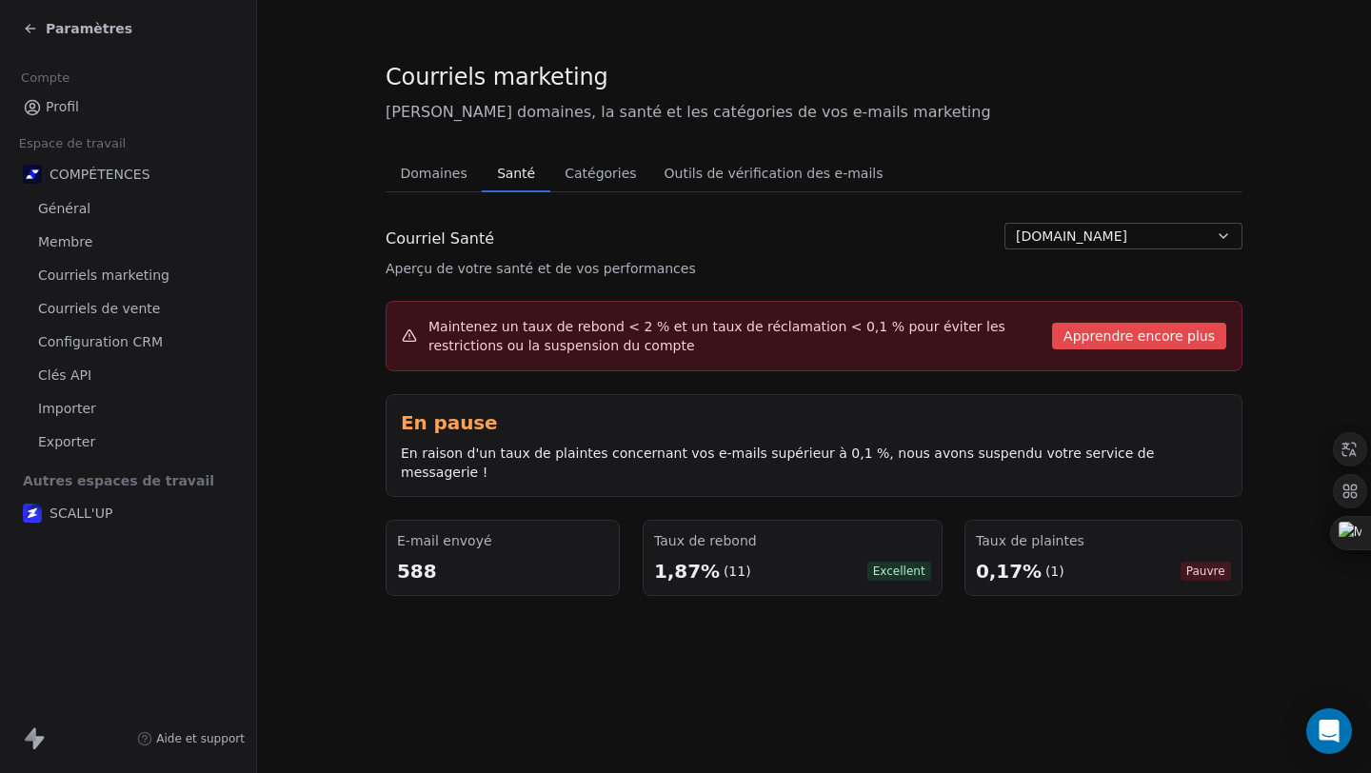
click at [1095, 337] on font "Apprendre encore plus" at bounding box center [1138, 335] width 151 height 15
click at [1063, 340] on button "Apprendre encore plus" at bounding box center [1139, 336] width 174 height 27
click at [1079, 336] on font "Apprendre encore plus" at bounding box center [1138, 335] width 151 height 15
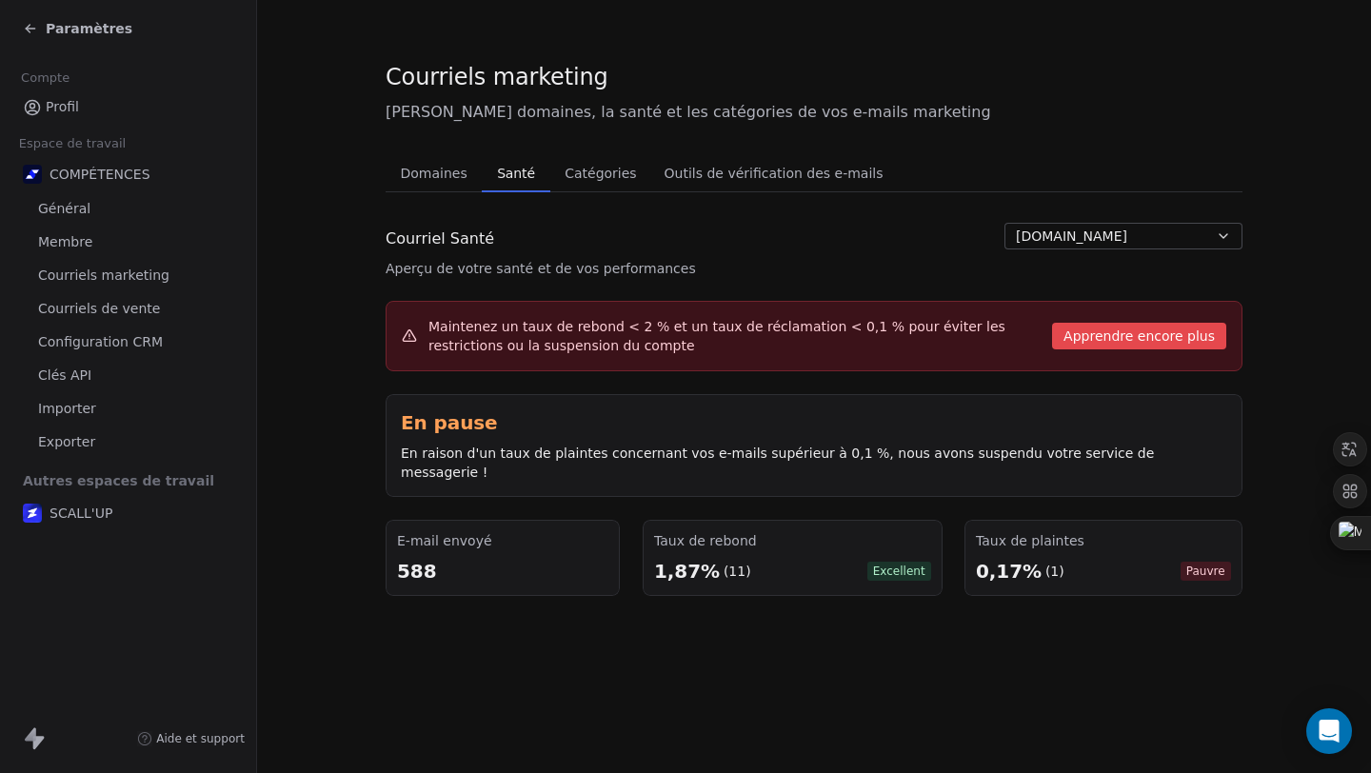
click at [1079, 336] on font "Apprendre encore plus" at bounding box center [1138, 335] width 151 height 15
drag, startPoint x: 859, startPoint y: 575, endPoint x: 644, endPoint y: 561, distance: 214.7
click at [644, 561] on div "E-mail envoyé 588 Taux de rebond 1,87% (11) Excellent Taux de plaintes 0,17% (1…" at bounding box center [814, 558] width 857 height 76
click at [630, 601] on section "Courriels marketing [PERSON_NAME] domaines, la santé et les catégories de vos e…" at bounding box center [814, 328] width 1114 height 657
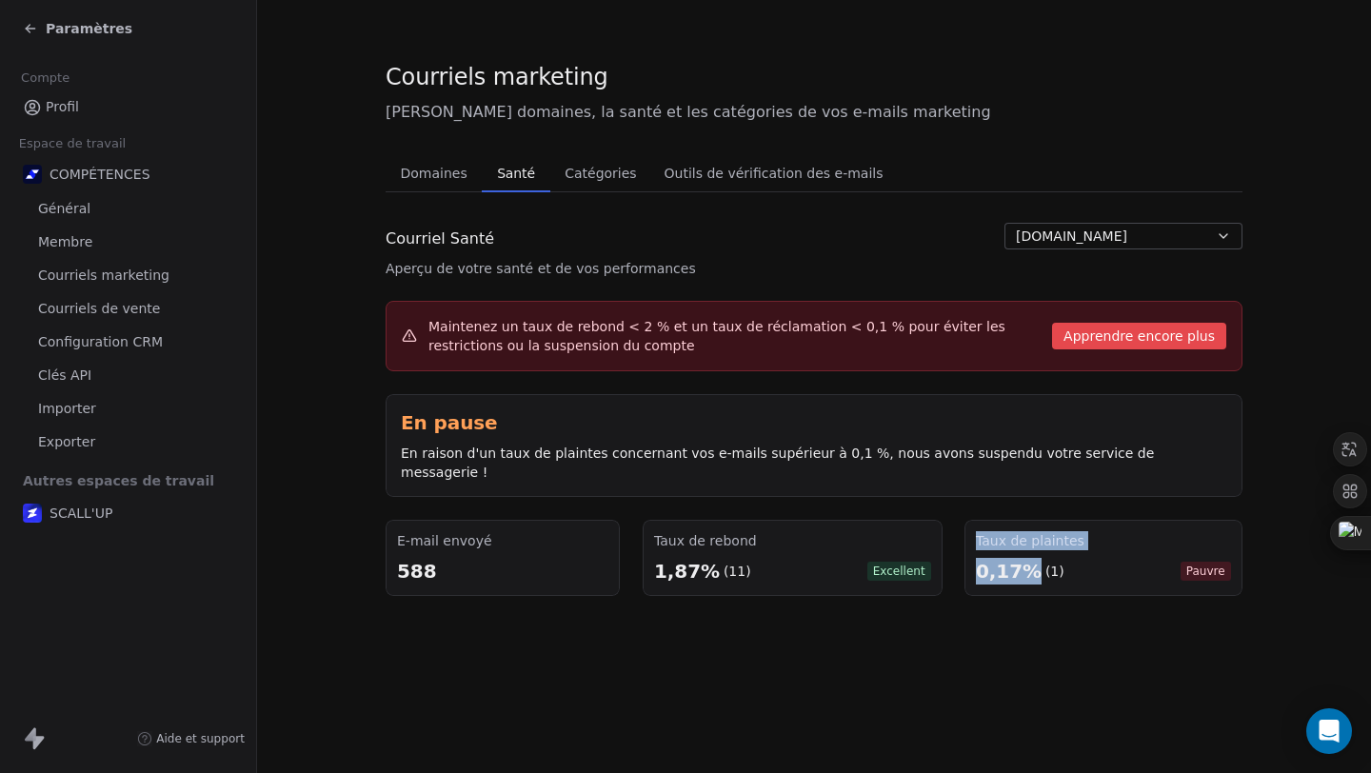
drag, startPoint x: 884, startPoint y: 583, endPoint x: 1034, endPoint y: 561, distance: 151.1
click at [1034, 561] on section "Courriels marketing [PERSON_NAME] domaines, la santé et les catégories de vos e…" at bounding box center [814, 328] width 1114 height 657
click at [1103, 565] on div "Taux de plaintes 0,17% (1) Pauvre" at bounding box center [1103, 558] width 278 height 76
click at [1225, 562] on span "Pauvre" at bounding box center [1205, 571] width 50 height 19
click at [735, 168] on font "Outils de vérification des e-mails" at bounding box center [773, 173] width 219 height 15
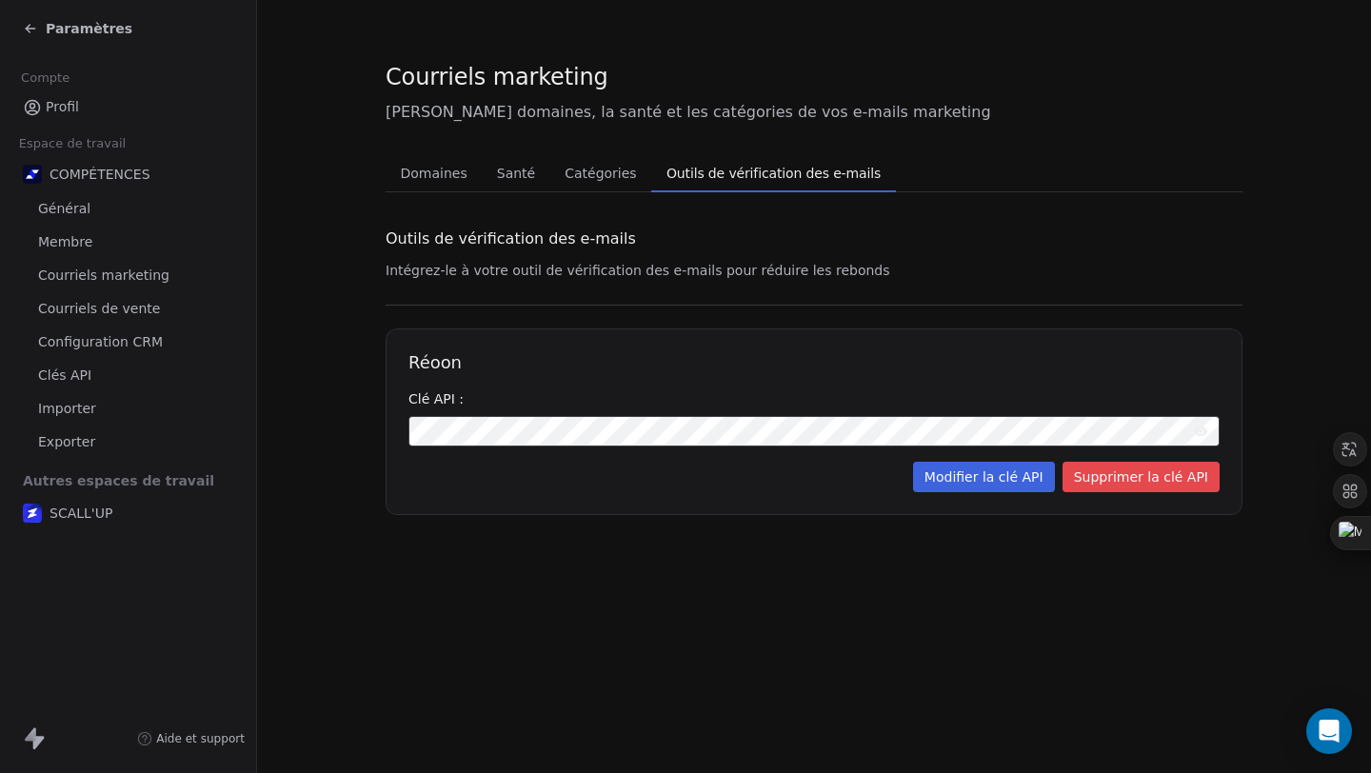
click at [582, 179] on font "Catégories" at bounding box center [600, 173] width 71 height 15
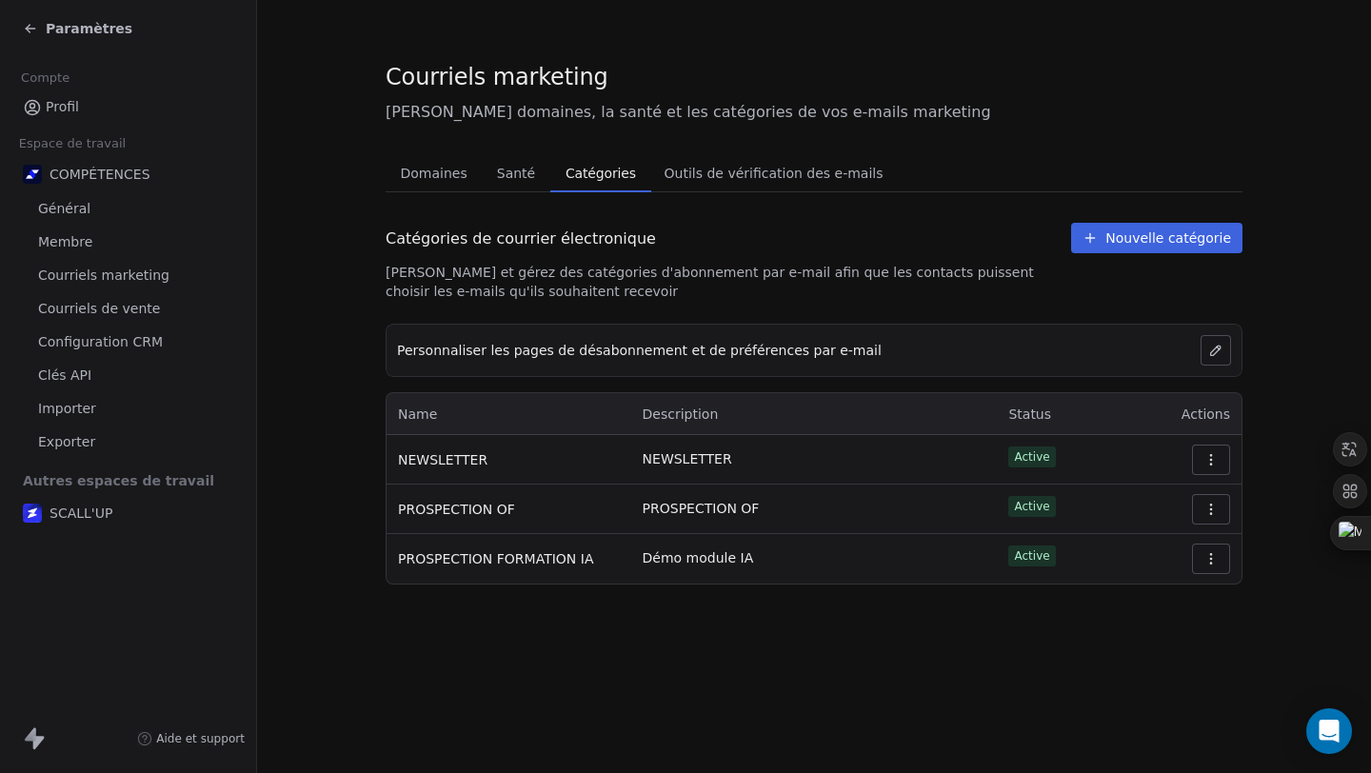
click at [441, 170] on font "Domaines" at bounding box center [433, 173] width 67 height 15
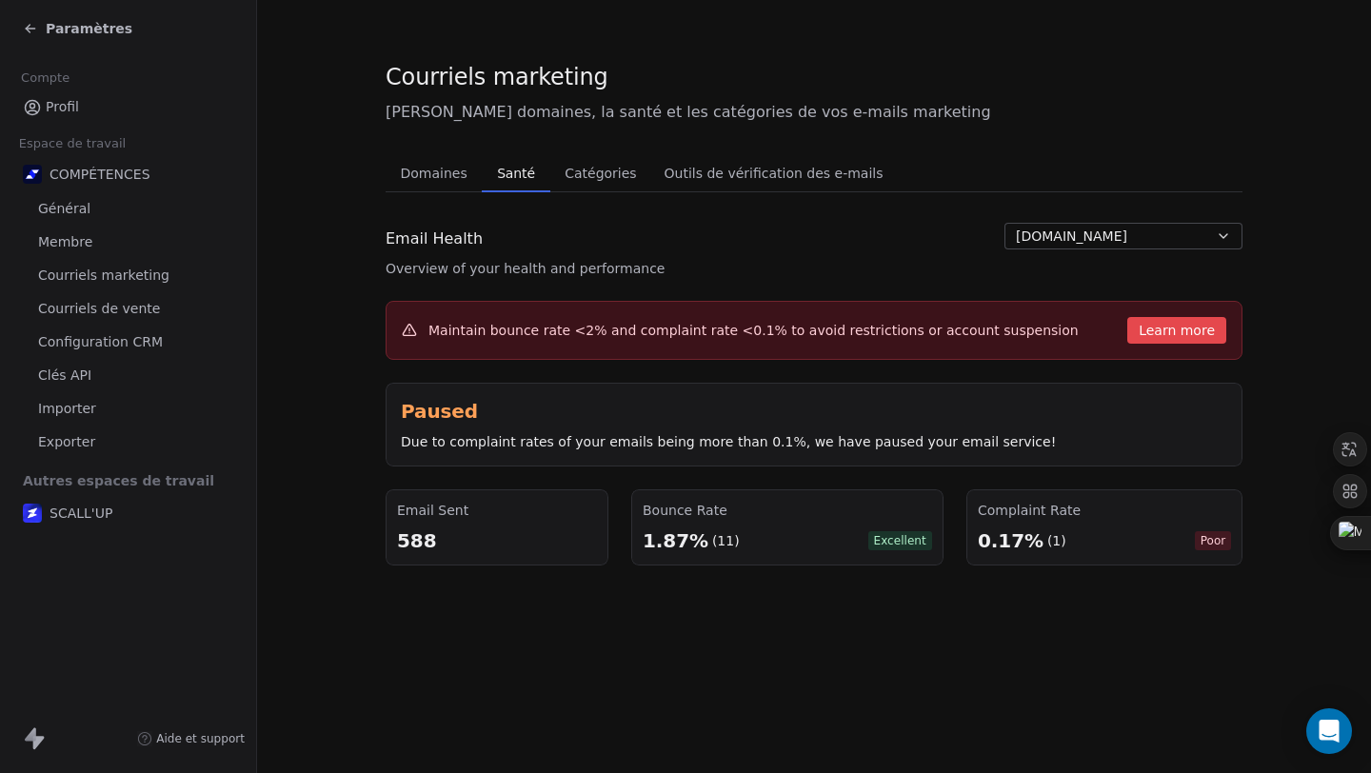
click at [501, 169] on font "Santé" at bounding box center [516, 173] width 38 height 15
click at [1157, 98] on div "Marketing Emails Manage Domains, Health, and Categories for your marketing emai…" at bounding box center [814, 92] width 857 height 63
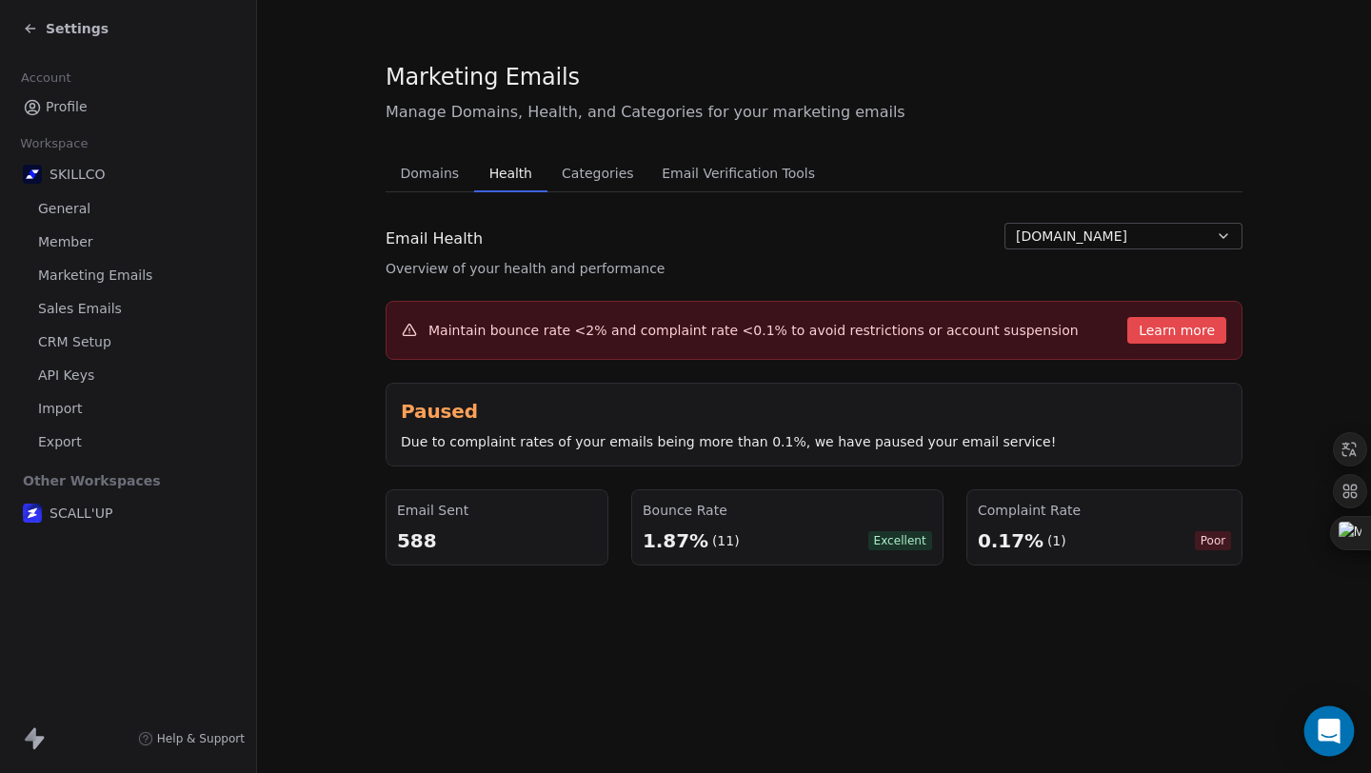
click at [1342, 732] on div "Open Intercom Messenger" at bounding box center [1329, 731] width 50 height 50
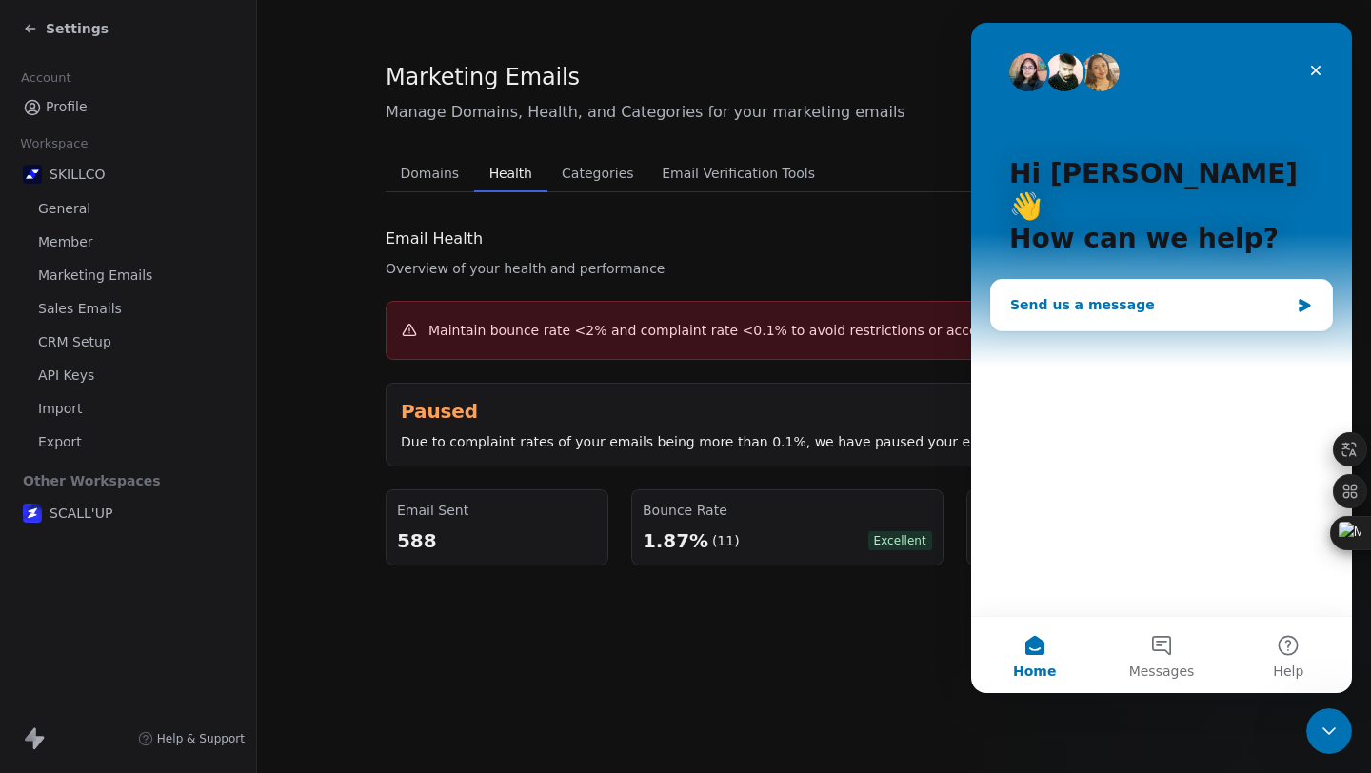
click at [1083, 283] on div "Send us a message" at bounding box center [1161, 305] width 341 height 50
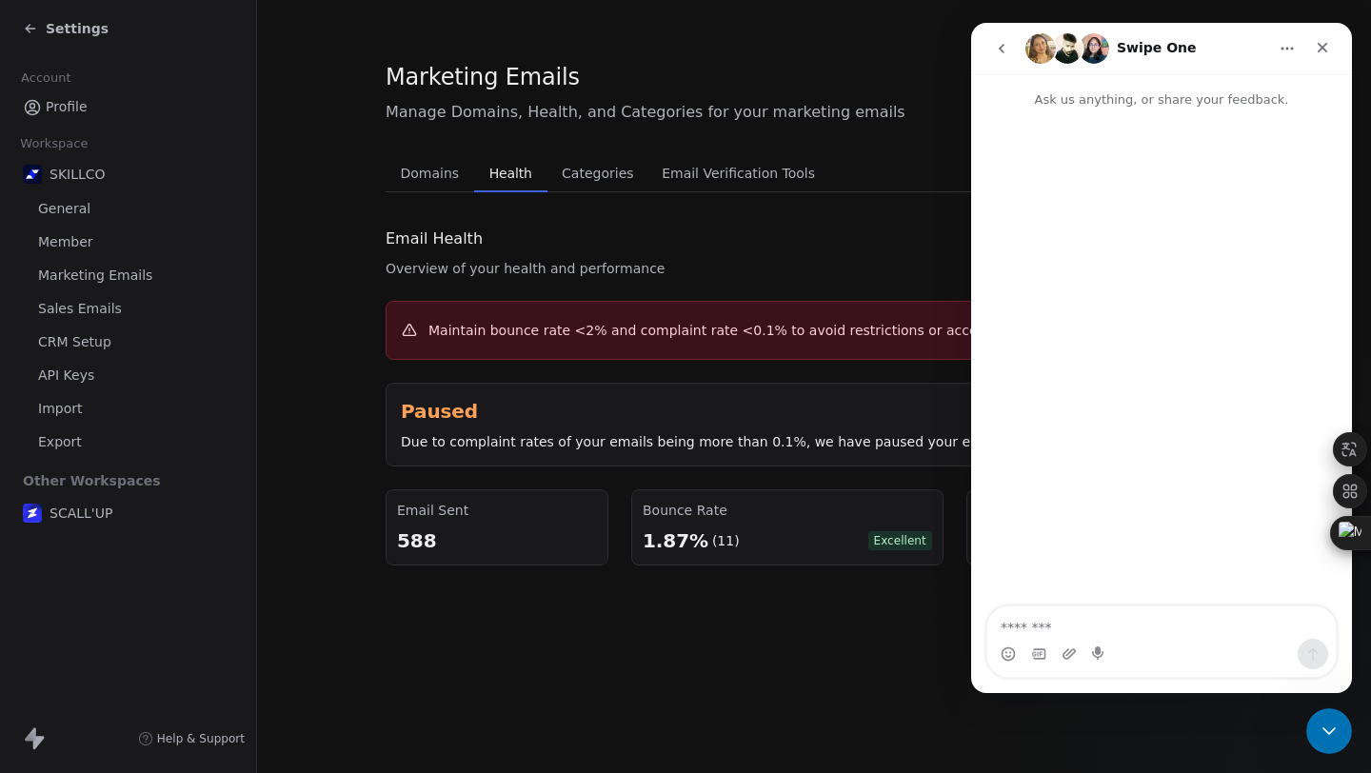
type textarea "**********"
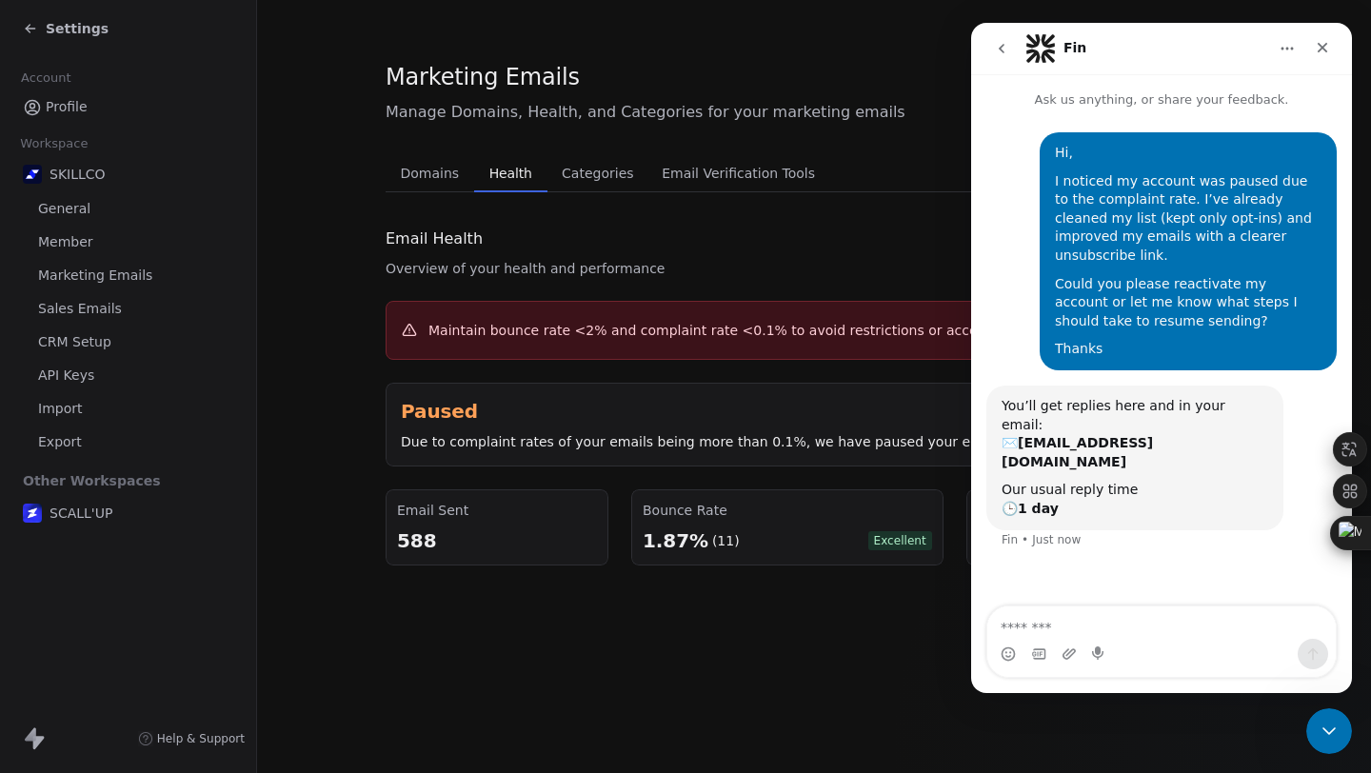
click at [1008, 45] on icon "go back" at bounding box center [1001, 48] width 15 height 15
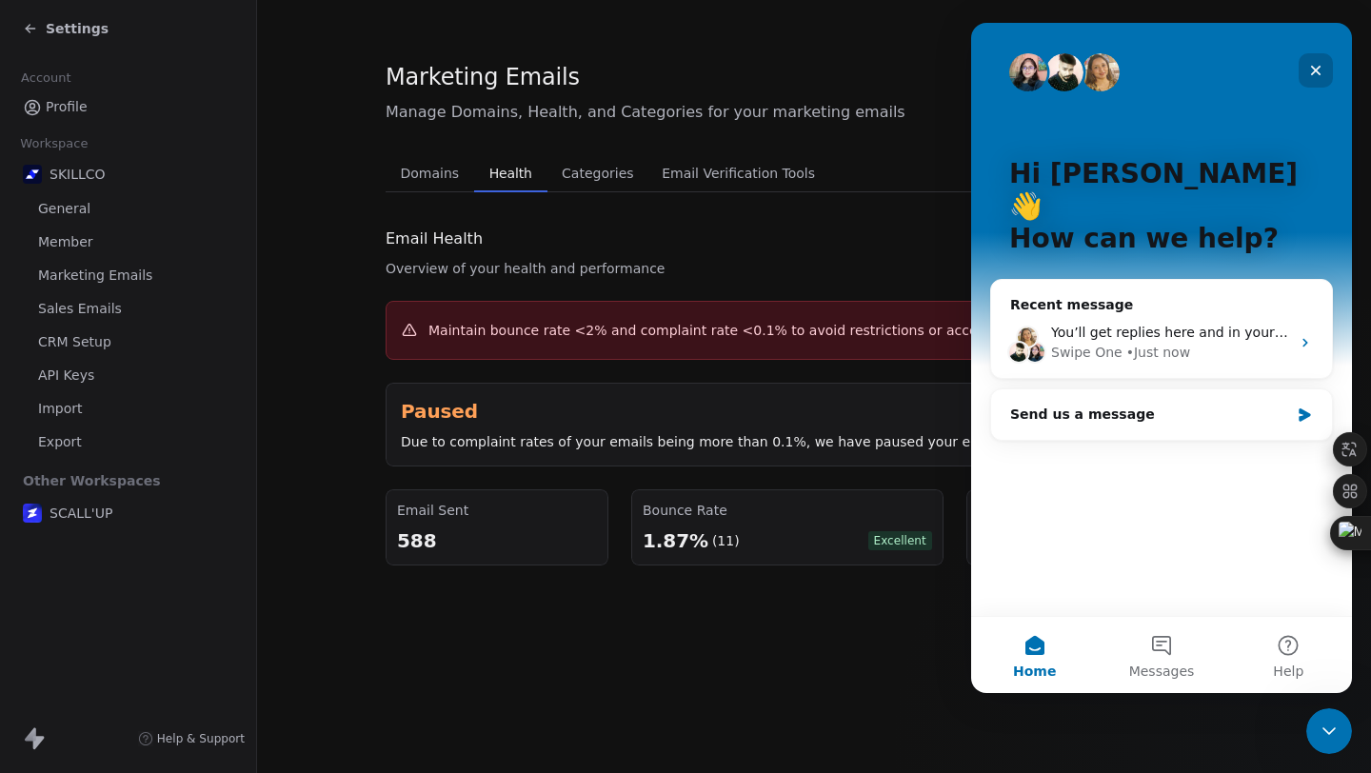
click at [1320, 67] on icon "Close" at bounding box center [1315, 70] width 15 height 15
